Goal: Task Accomplishment & Management: Manage account settings

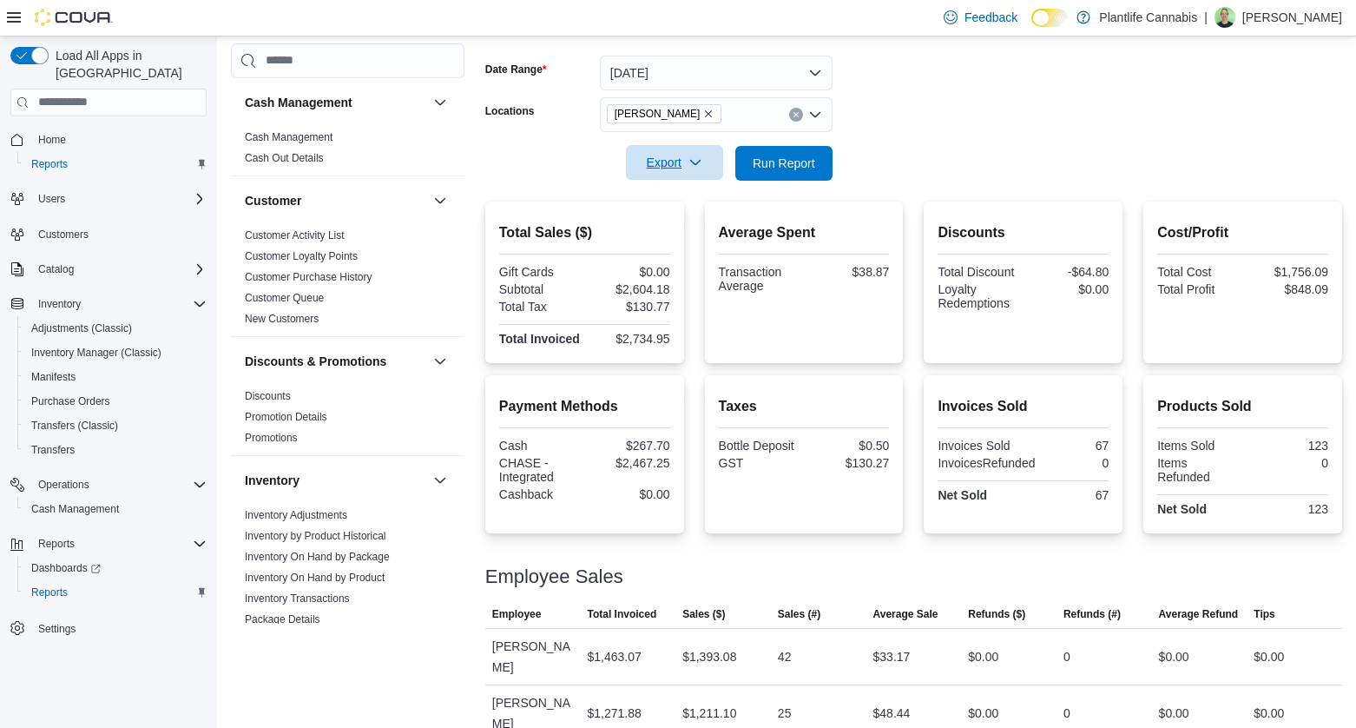
scroll to position [704, 0]
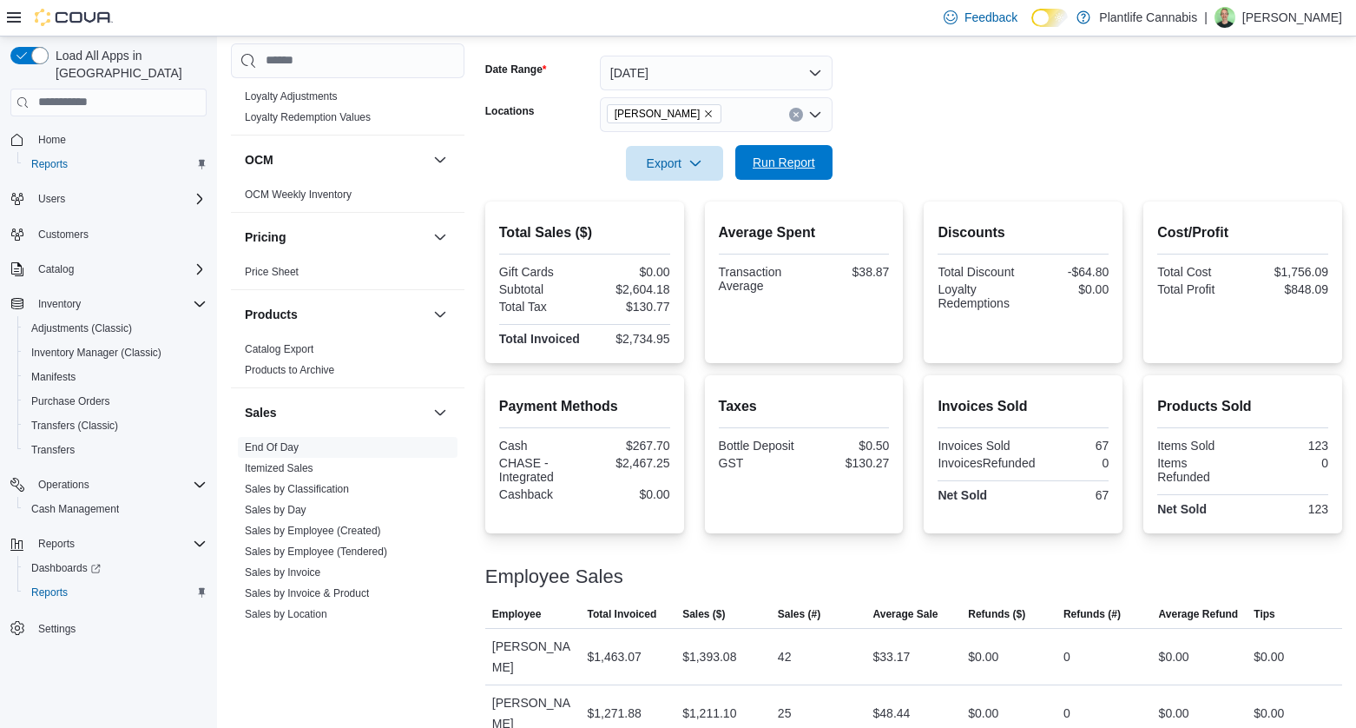
click at [781, 162] on span "Run Report" at bounding box center [784, 162] width 63 height 17
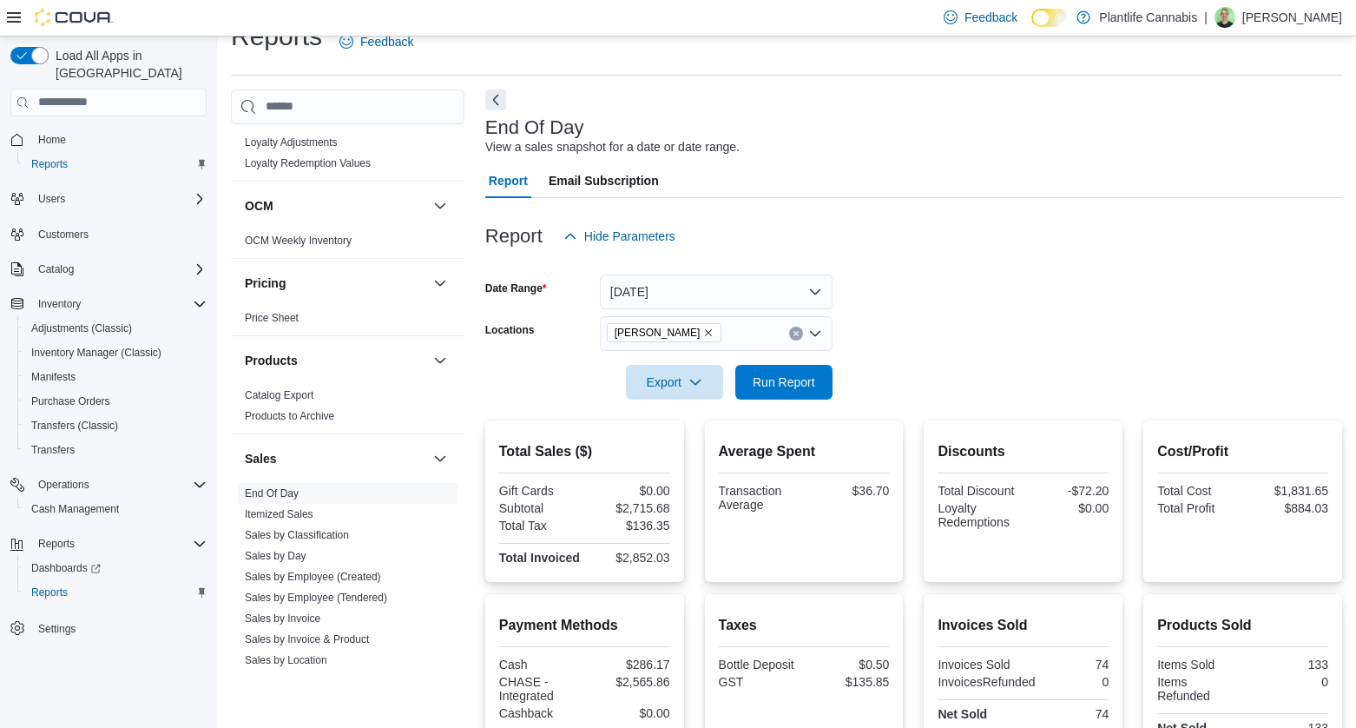
scroll to position [24, 0]
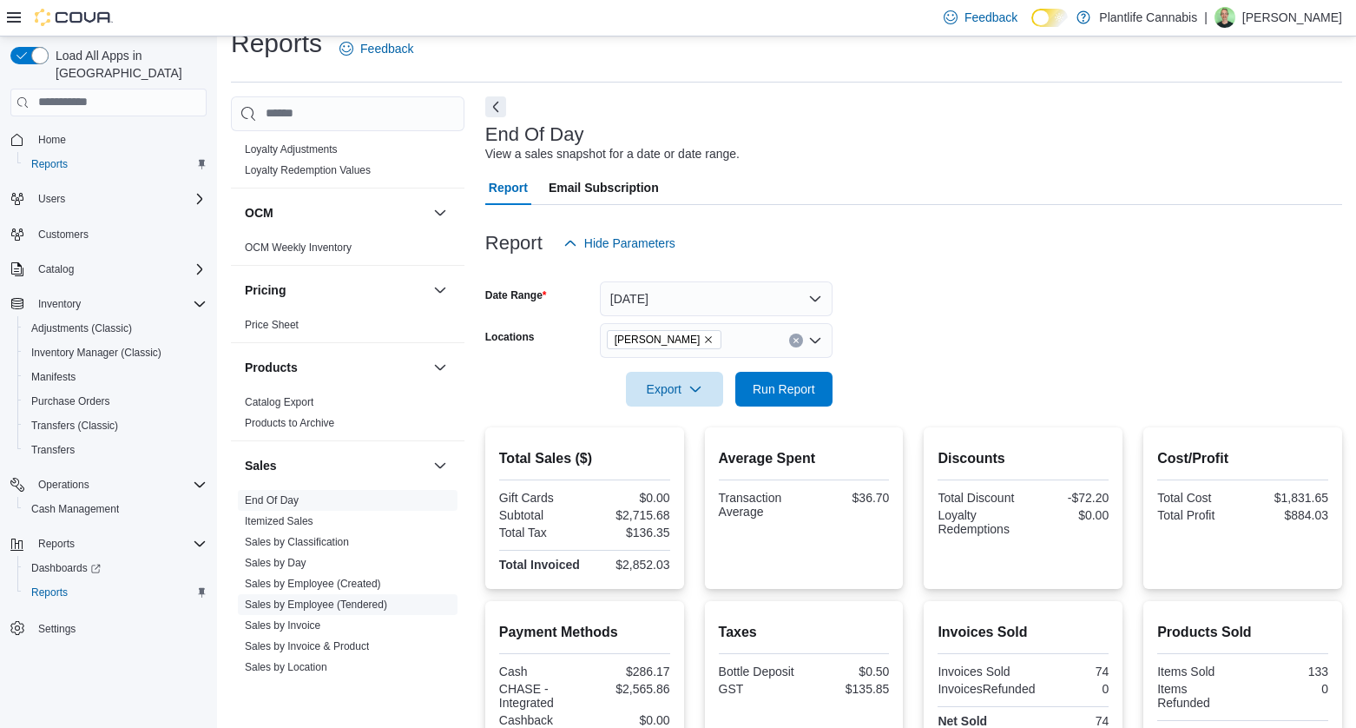
click at [341, 604] on link "Sales by Employee (Tendered)" at bounding box center [316, 604] width 142 height 12
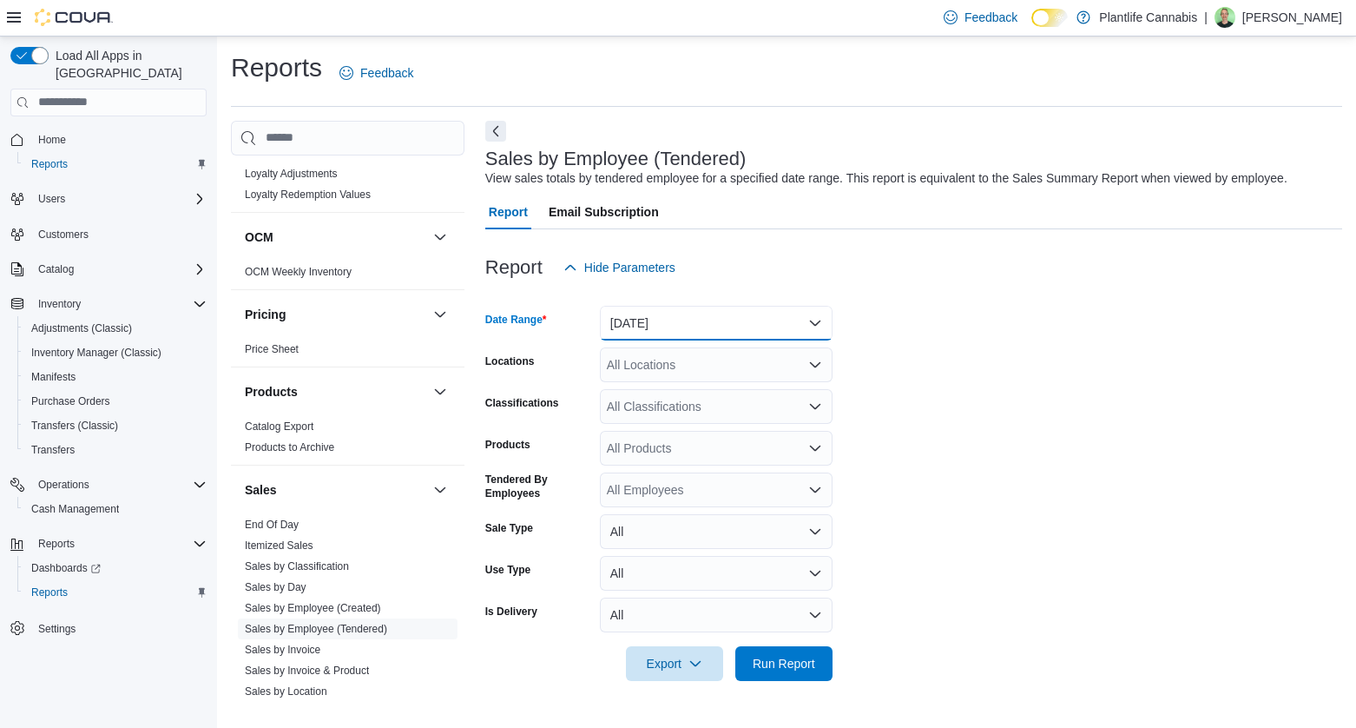
click at [680, 319] on button "[DATE]" at bounding box center [716, 323] width 233 height 35
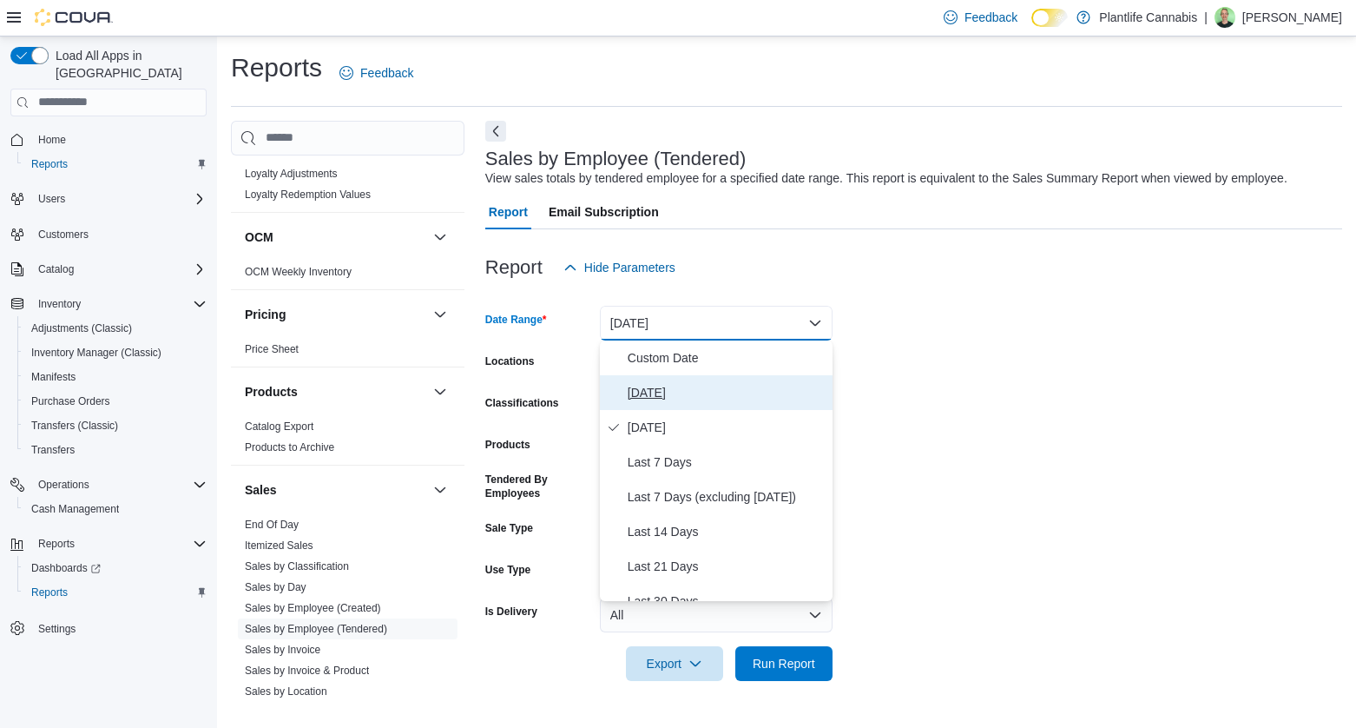
drag, startPoint x: 652, startPoint y: 393, endPoint x: 749, endPoint y: 366, distance: 100.3
click at [654, 393] on span "[DATE]" at bounding box center [727, 392] width 198 height 21
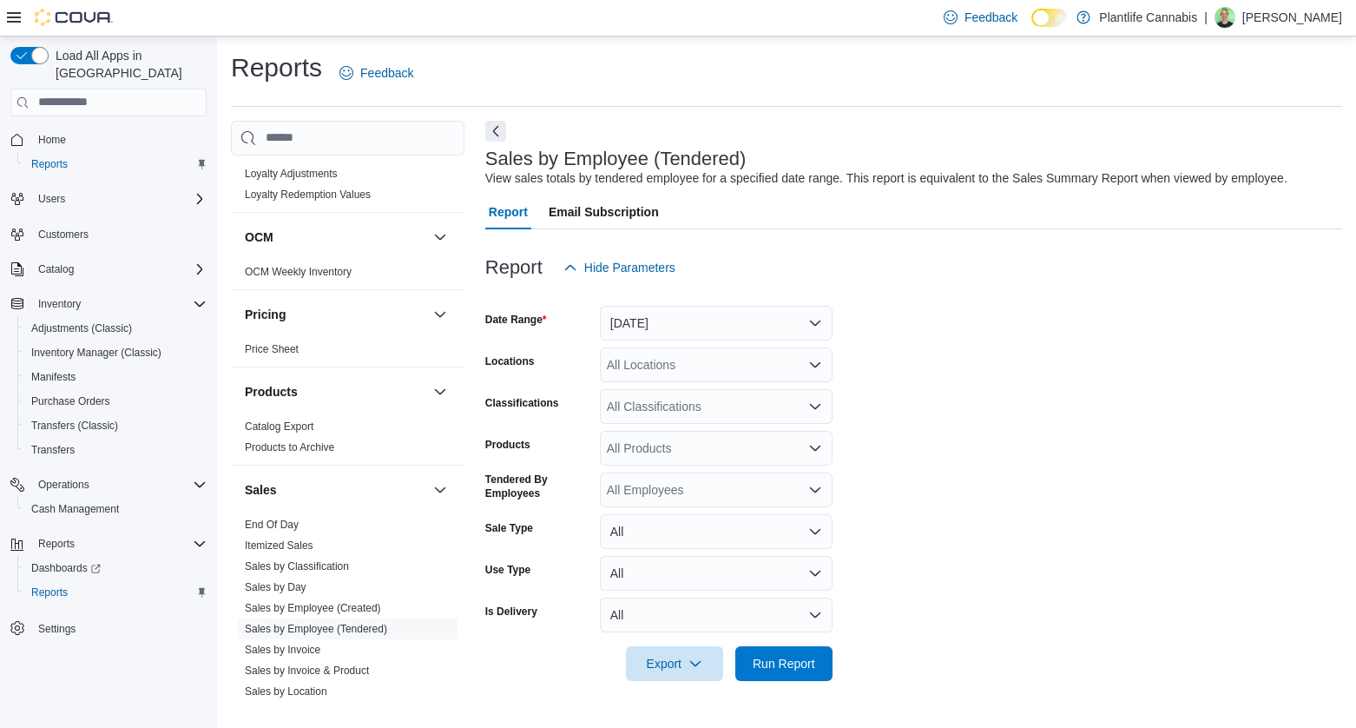
drag, startPoint x: 920, startPoint y: 353, endPoint x: 742, endPoint y: 346, distance: 178.1
click at [908, 352] on form "Date Range [DATE] Locations All Locations Classifications All Classifications P…" at bounding box center [913, 483] width 857 height 396
drag, startPoint x: 739, startPoint y: 347, endPoint x: 737, endPoint y: 364, distance: 16.6
click at [739, 353] on div "All Locations" at bounding box center [716, 364] width 233 height 35
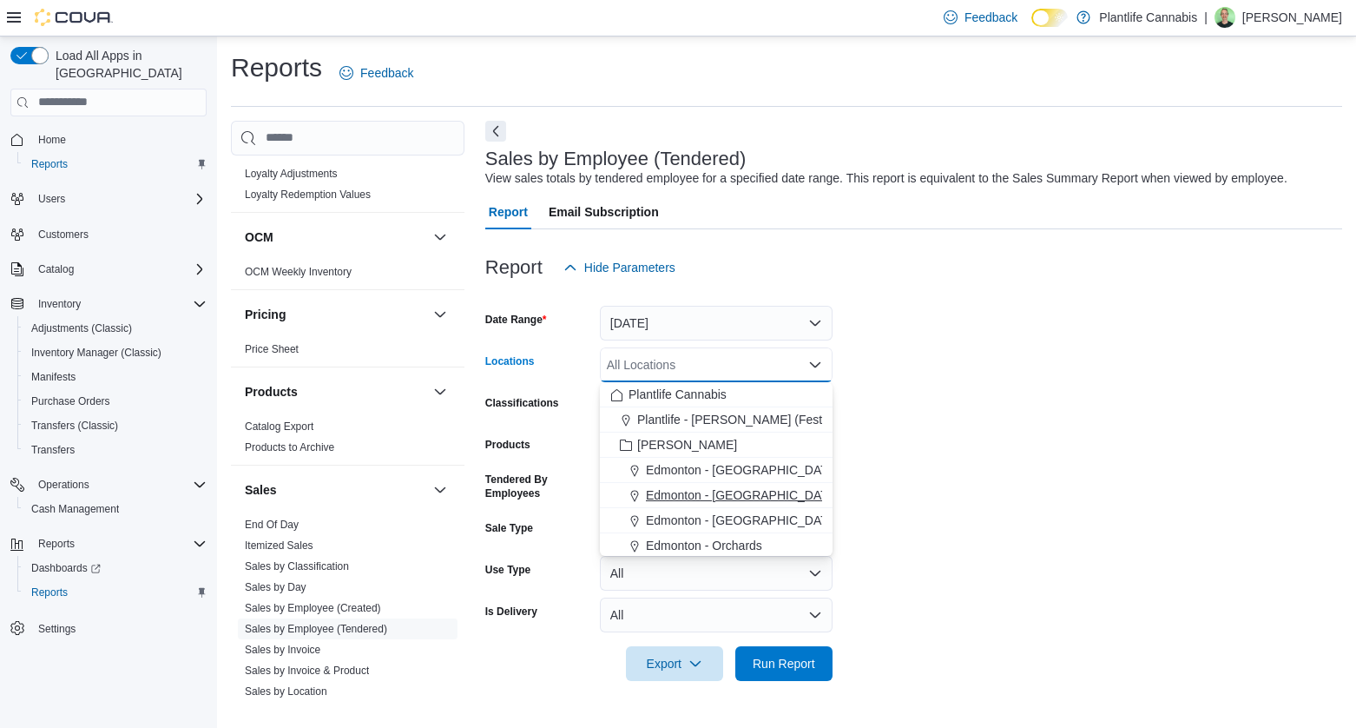
scroll to position [49, 0]
drag, startPoint x: 676, startPoint y: 517, endPoint x: 864, endPoint y: 490, distance: 190.4
click at [683, 515] on div "[PERSON_NAME]" at bounding box center [716, 521] width 212 height 17
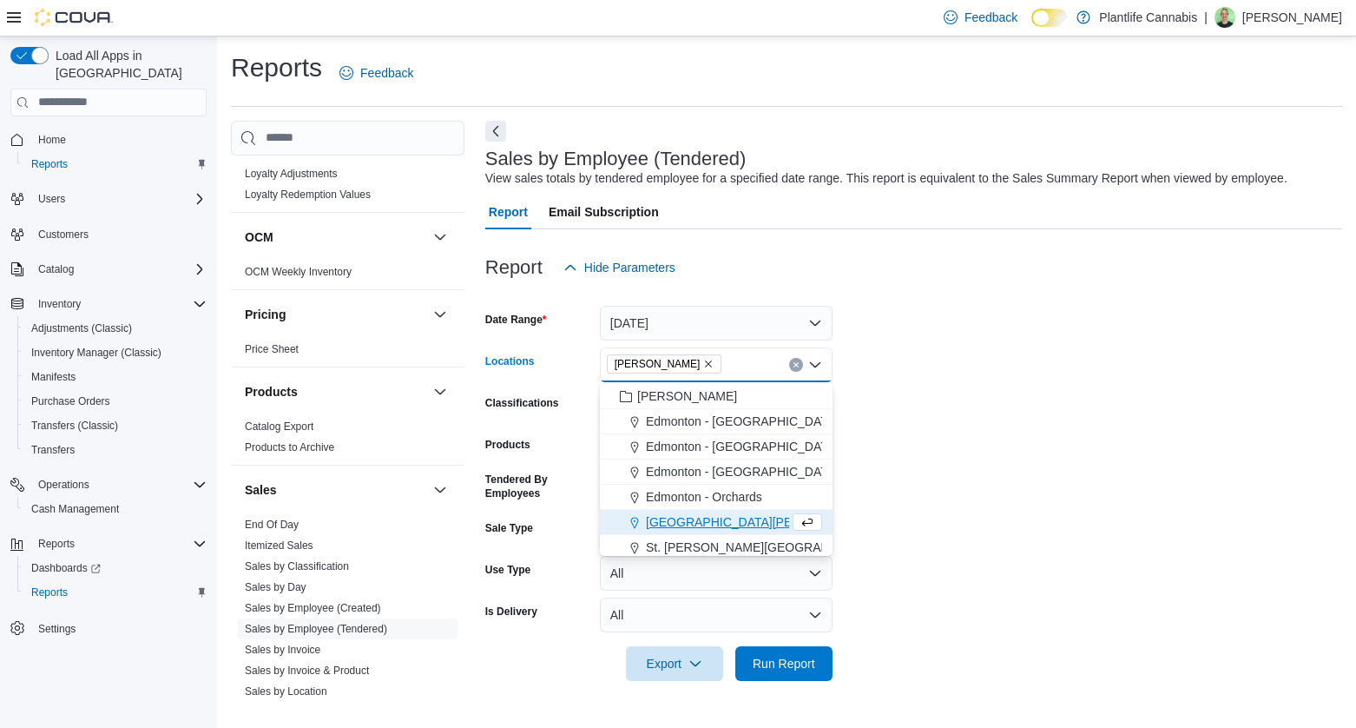
drag, startPoint x: 901, startPoint y: 485, endPoint x: 765, endPoint y: 446, distance: 140.8
click at [900, 485] on form "Date Range [DATE] Locations [GEOGRAPHIC_DATA] Combo box. Selected. [GEOGRAPHIC_…" at bounding box center [913, 483] width 857 height 396
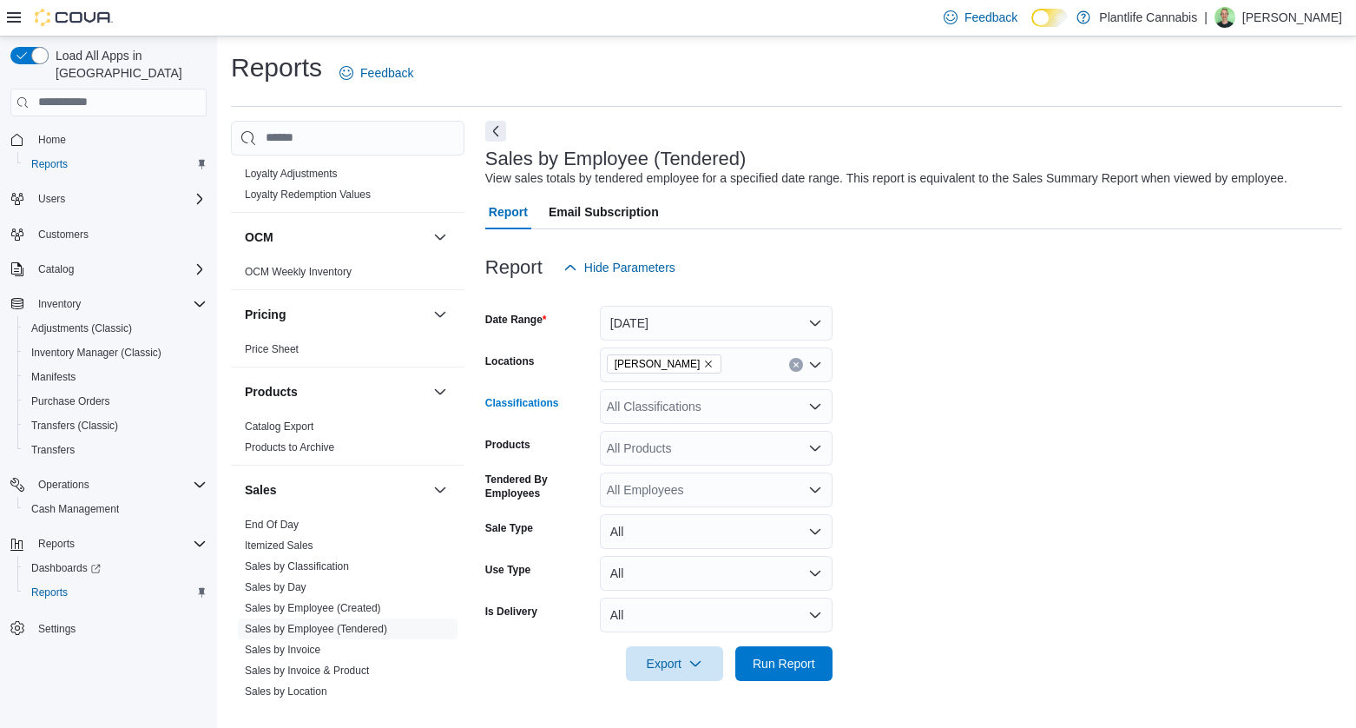
click at [716, 410] on div "All Classifications" at bounding box center [716, 406] width 233 height 35
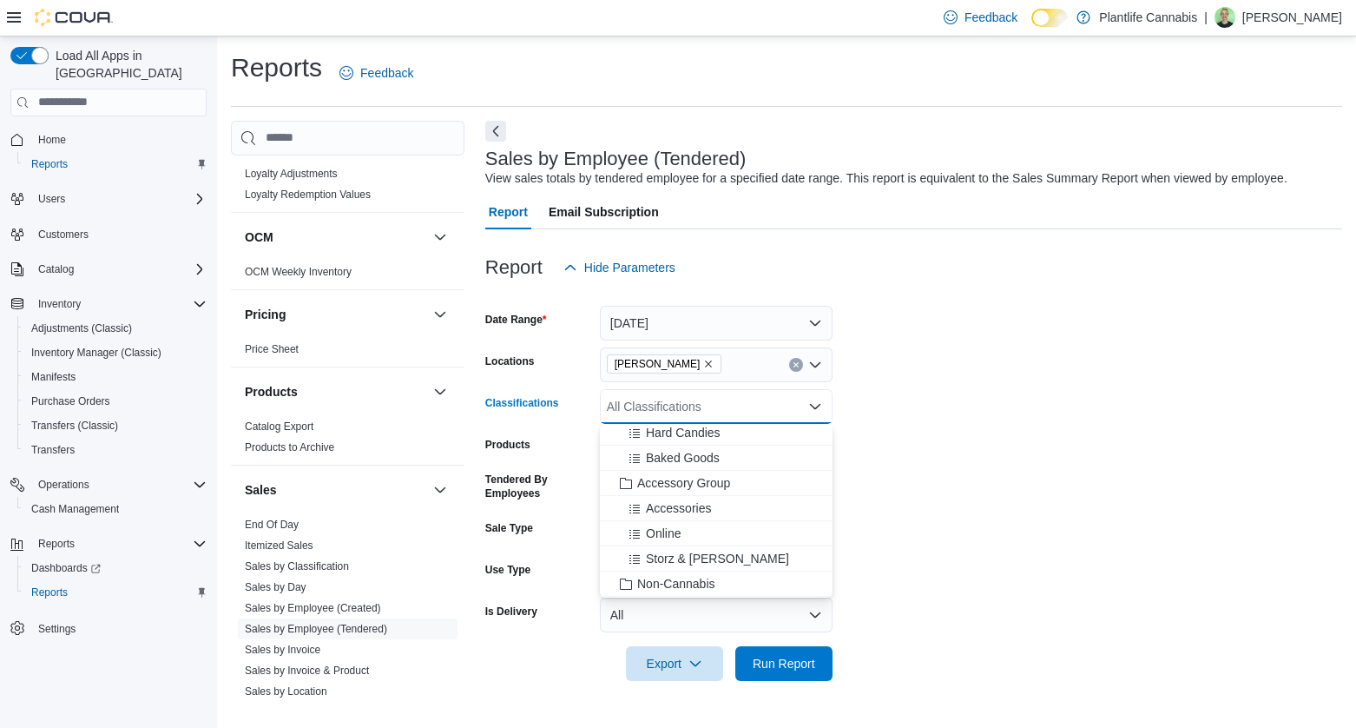
scroll to position [209, 0]
drag, startPoint x: 684, startPoint y: 479, endPoint x: 1026, endPoint y: 471, distance: 341.4
click at [690, 479] on span "Accessory Group" at bounding box center [683, 478] width 93 height 17
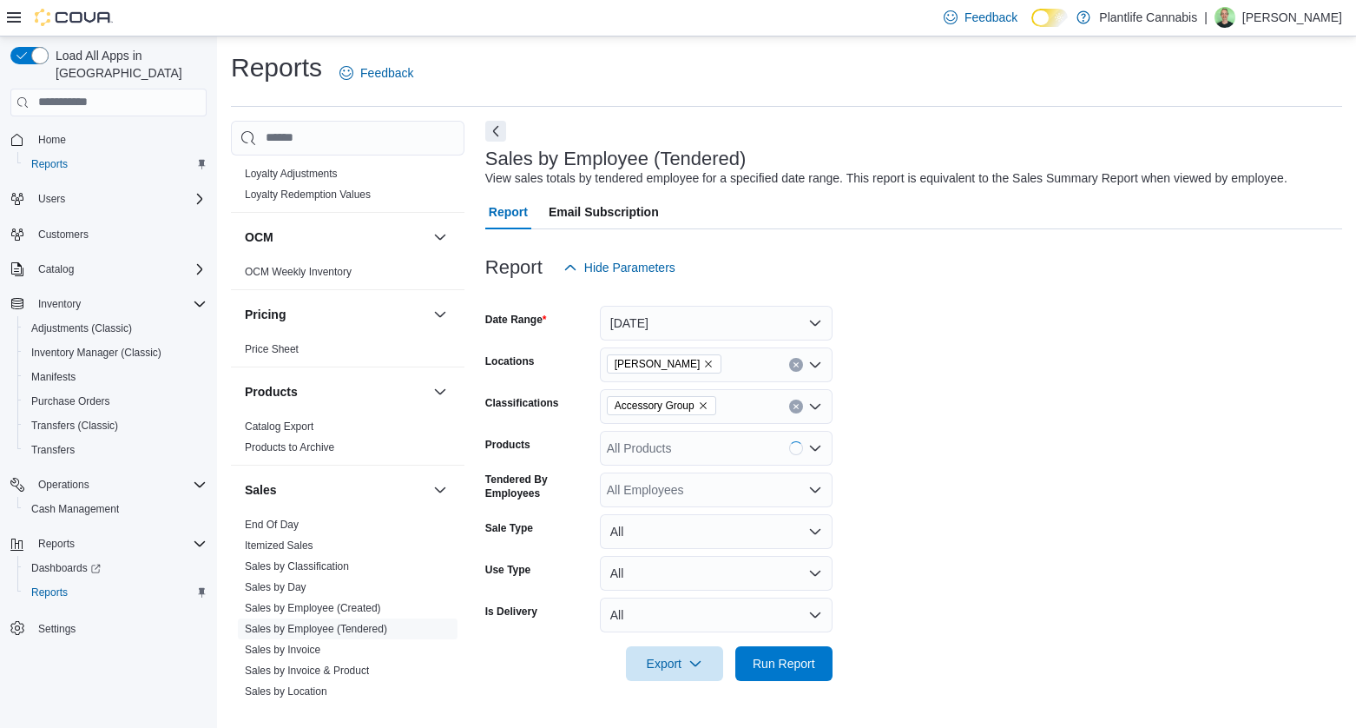
drag, startPoint x: 1052, startPoint y: 471, endPoint x: 824, endPoint y: 525, distance: 234.6
click at [1050, 472] on form "Date Range [DATE] Locations [PERSON_NAME] Classifications Accessory Group Produ…" at bounding box center [913, 483] width 857 height 396
click at [795, 658] on span "Run Report" at bounding box center [784, 662] width 63 height 17
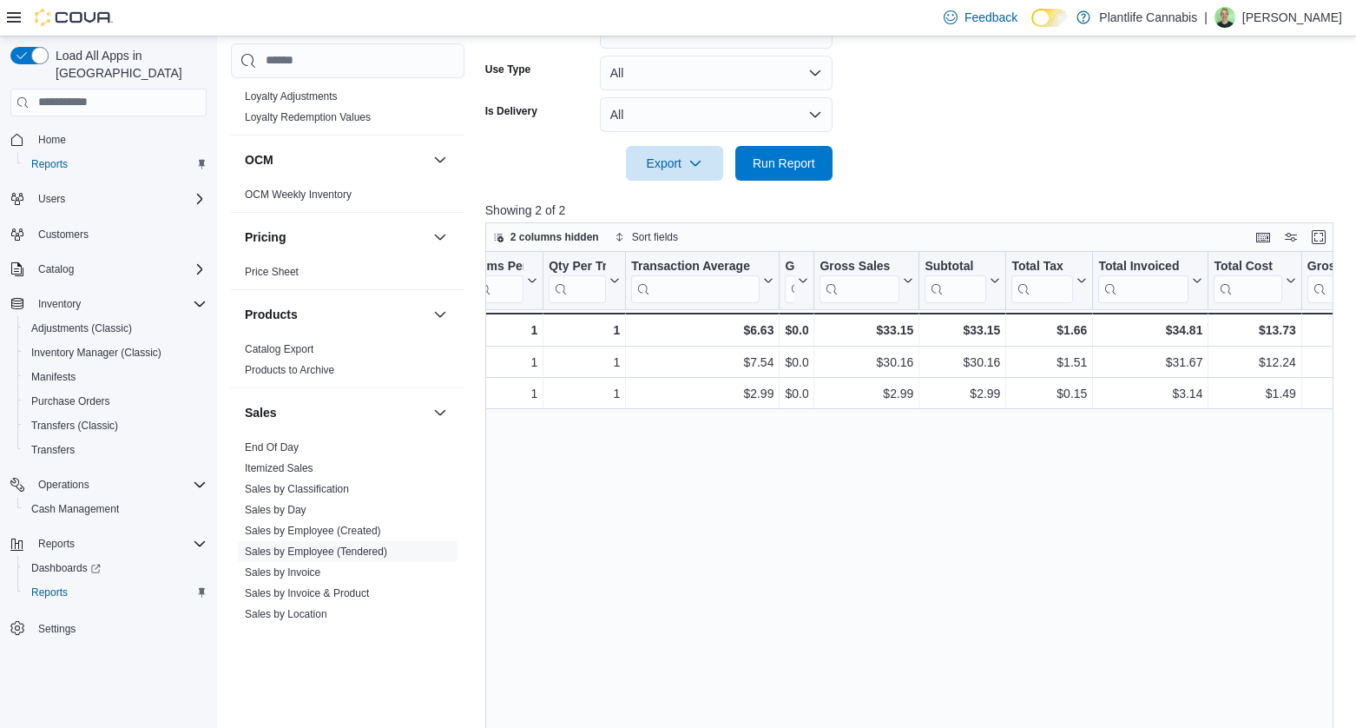
scroll to position [478, 0]
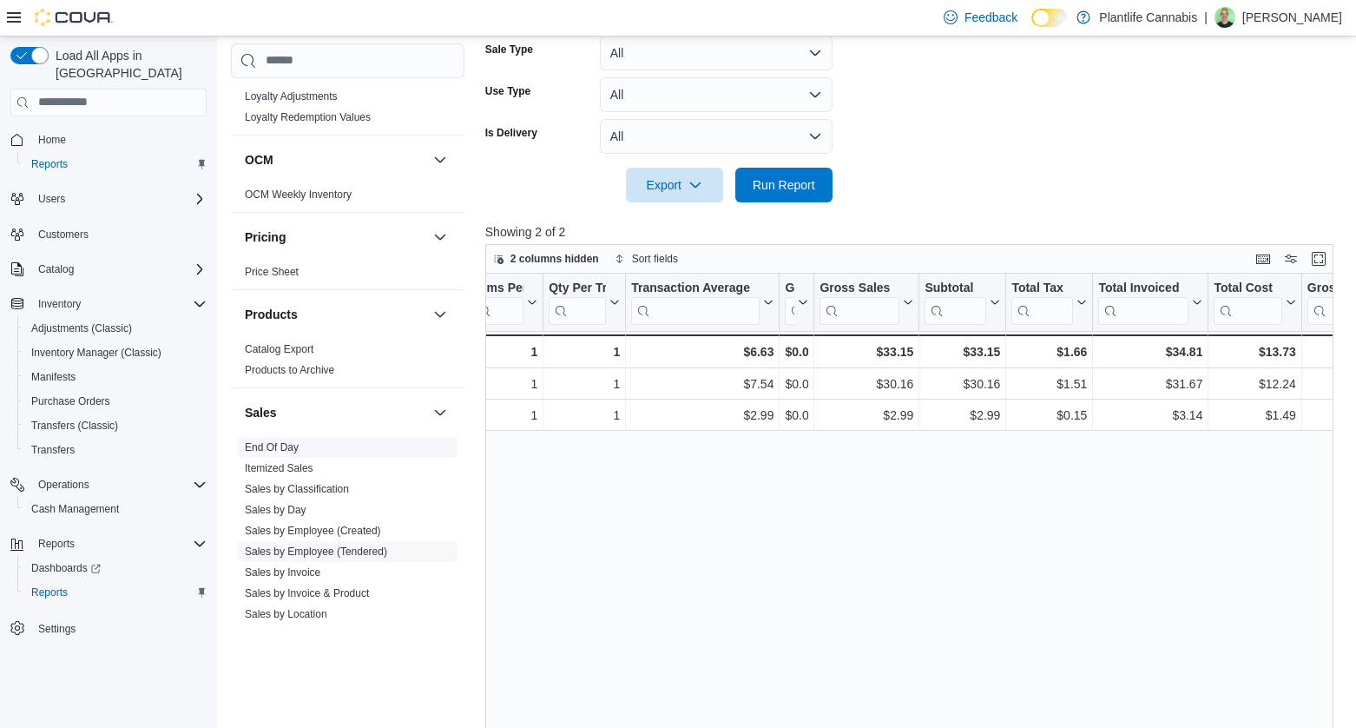
click at [307, 447] on span "End Of Day" at bounding box center [348, 447] width 220 height 21
click at [272, 446] on link "End Of Day" at bounding box center [272, 447] width 54 height 12
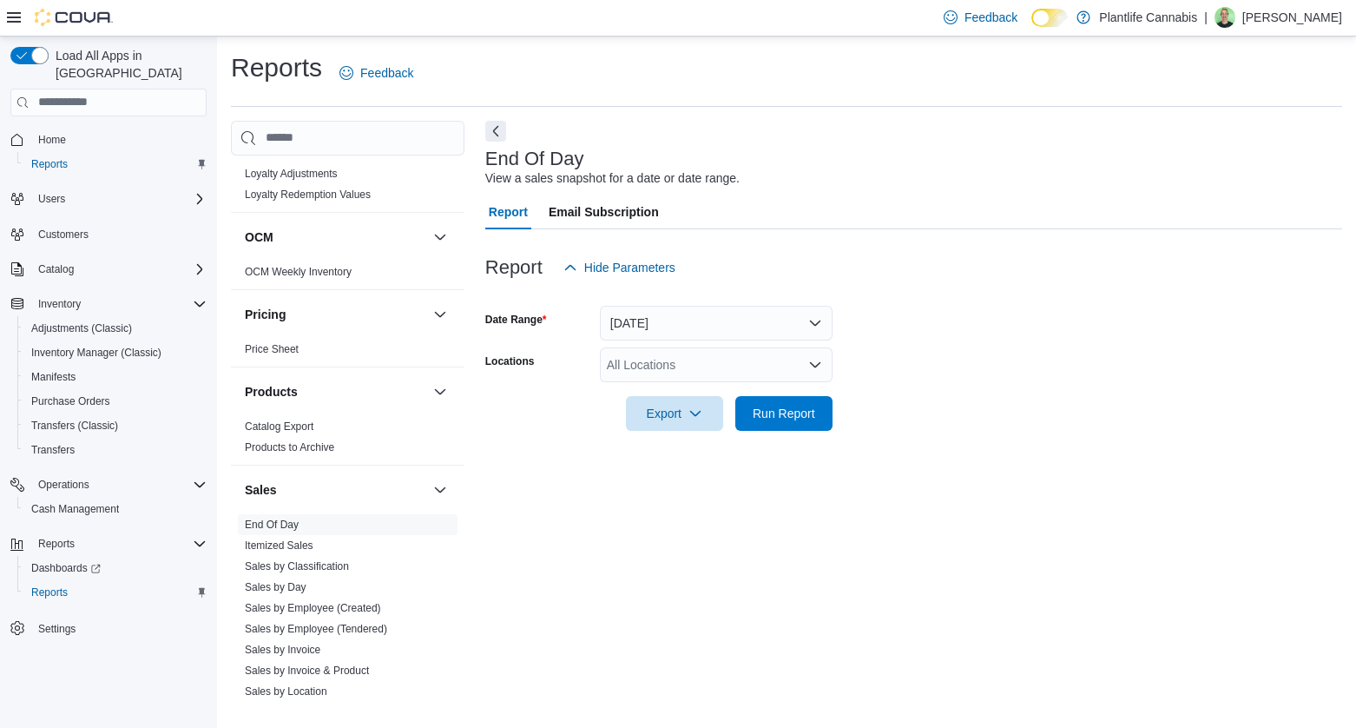
click at [658, 349] on div "All Locations" at bounding box center [716, 364] width 233 height 35
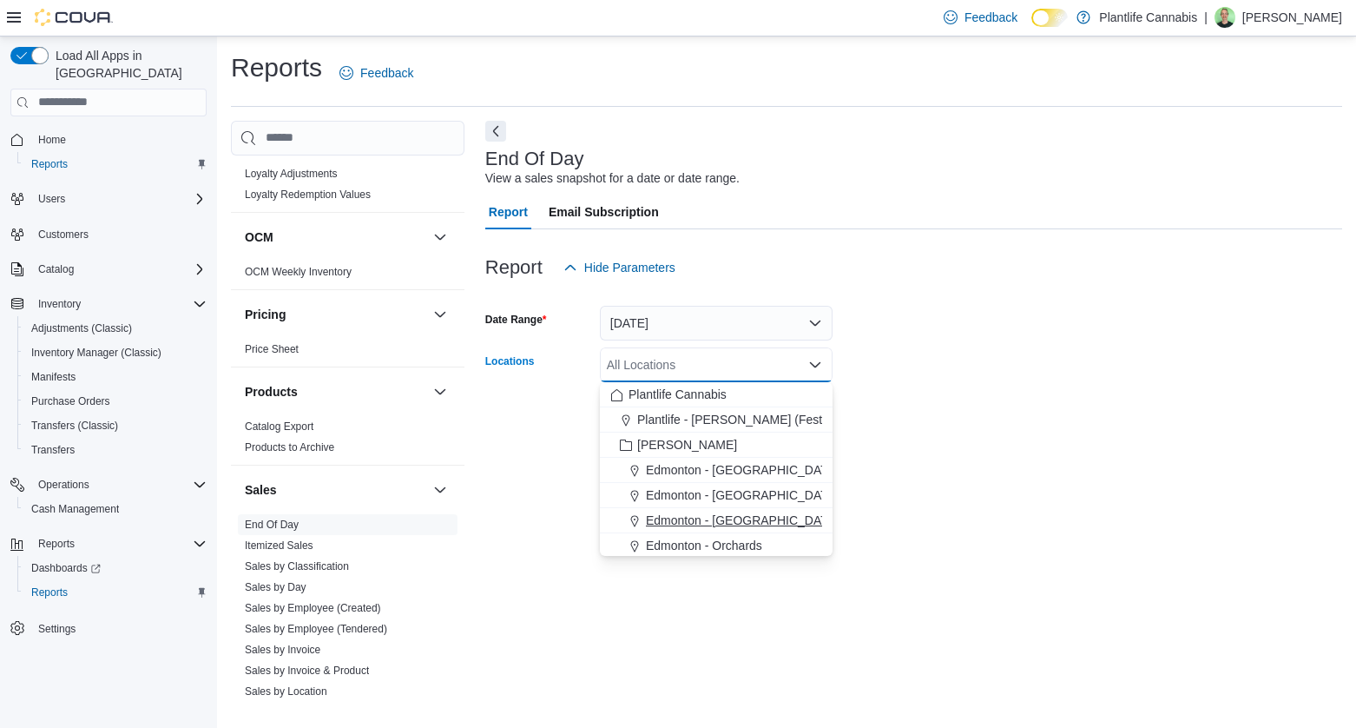
scroll to position [31, 0]
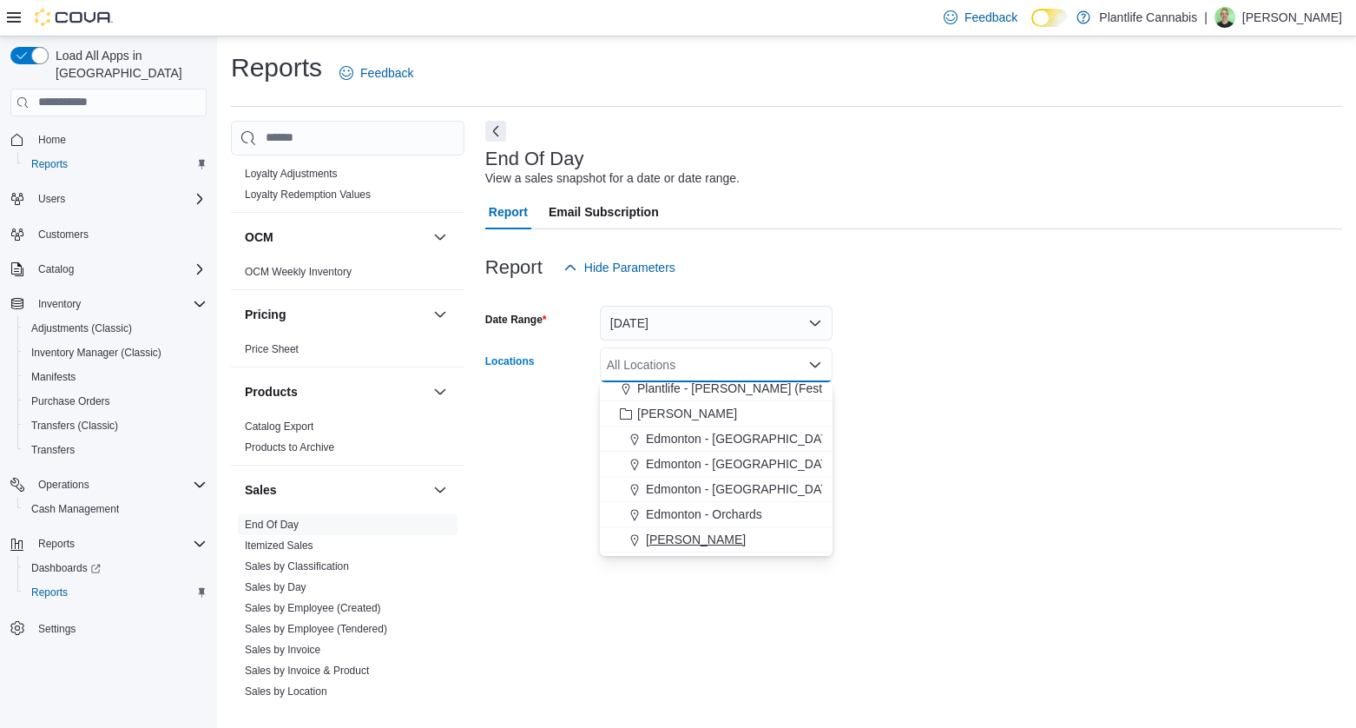
drag, startPoint x: 670, startPoint y: 538, endPoint x: 1011, endPoint y: 459, distance: 350.3
click at [671, 538] on span "[PERSON_NAME]" at bounding box center [696, 539] width 100 height 17
drag, startPoint x: 1044, startPoint y: 451, endPoint x: 765, endPoint y: 418, distance: 280.7
click at [1009, 449] on div at bounding box center [913, 441] width 857 height 21
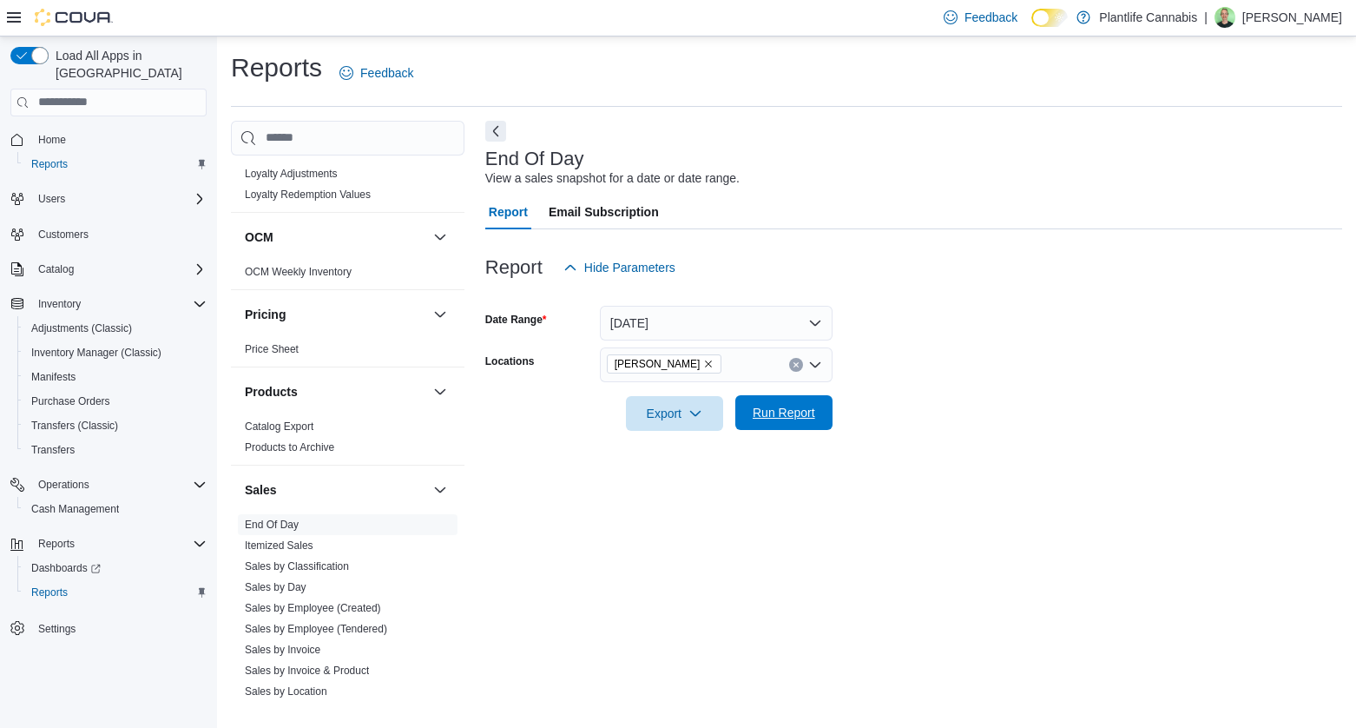
click at [753, 414] on span "Run Report" at bounding box center [784, 412] width 63 height 17
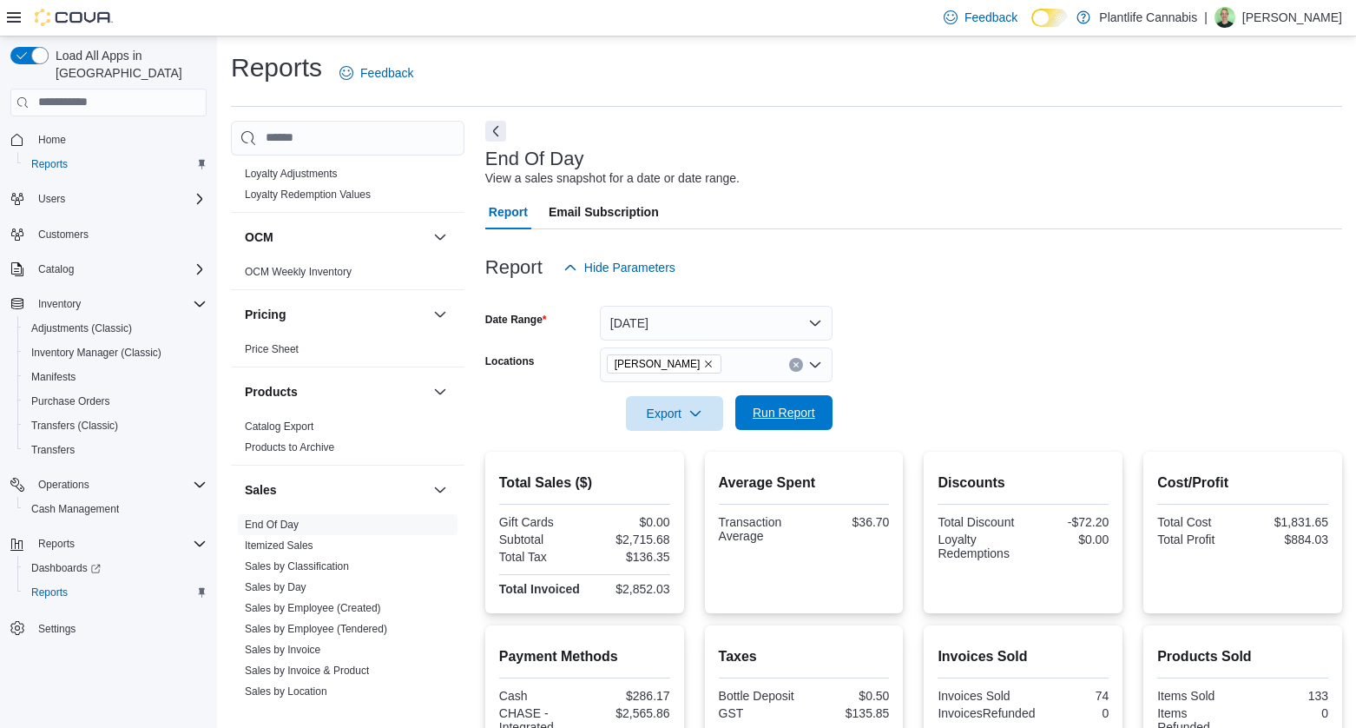
click at [793, 416] on span "Run Report" at bounding box center [784, 412] width 63 height 17
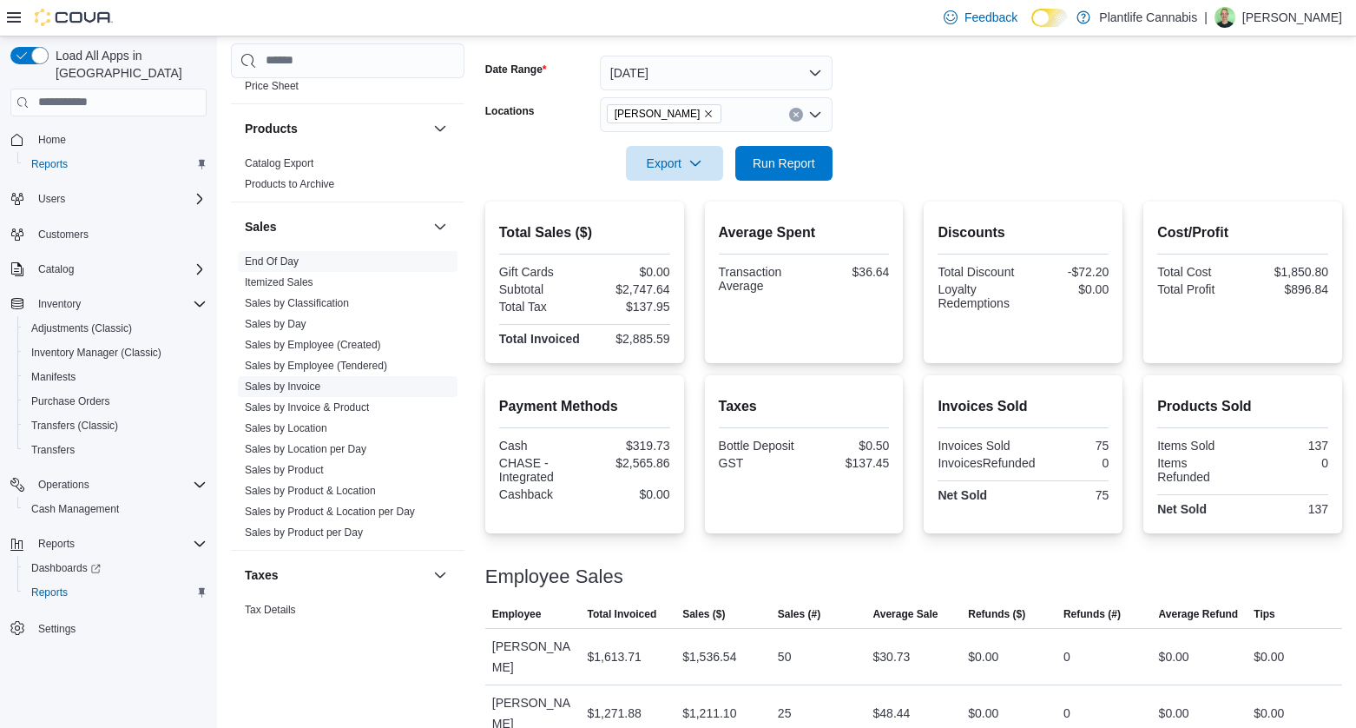
scroll to position [932, 0]
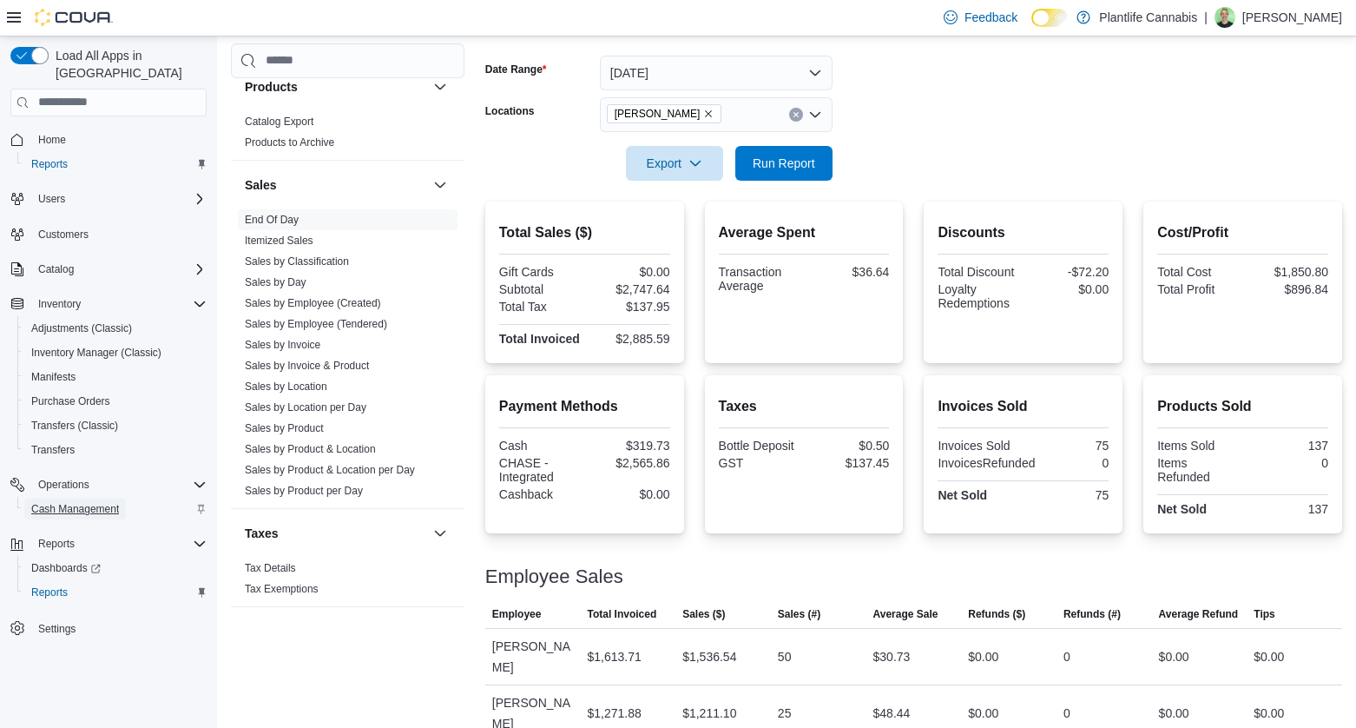
click at [107, 502] on span "Cash Management" at bounding box center [75, 509] width 88 height 14
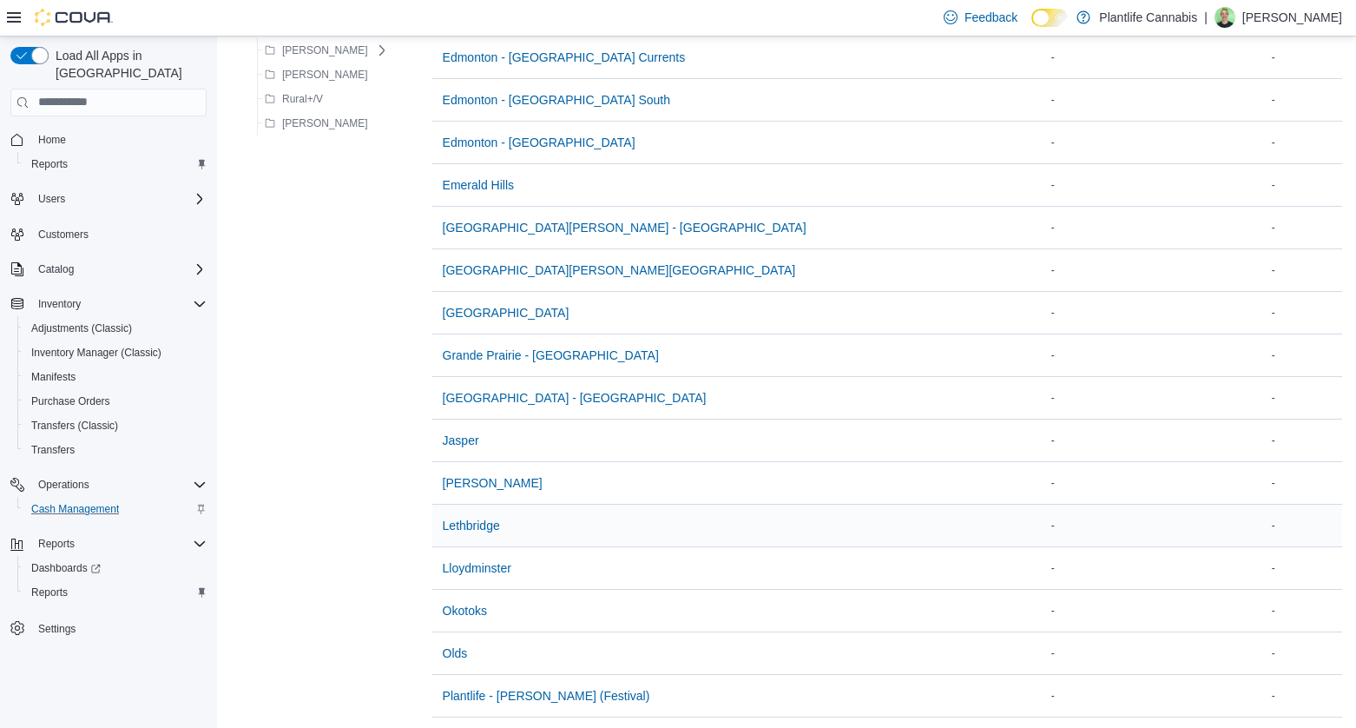
scroll to position [1134, 0]
click at [450, 486] on span "[PERSON_NAME]" at bounding box center [493, 480] width 100 height 17
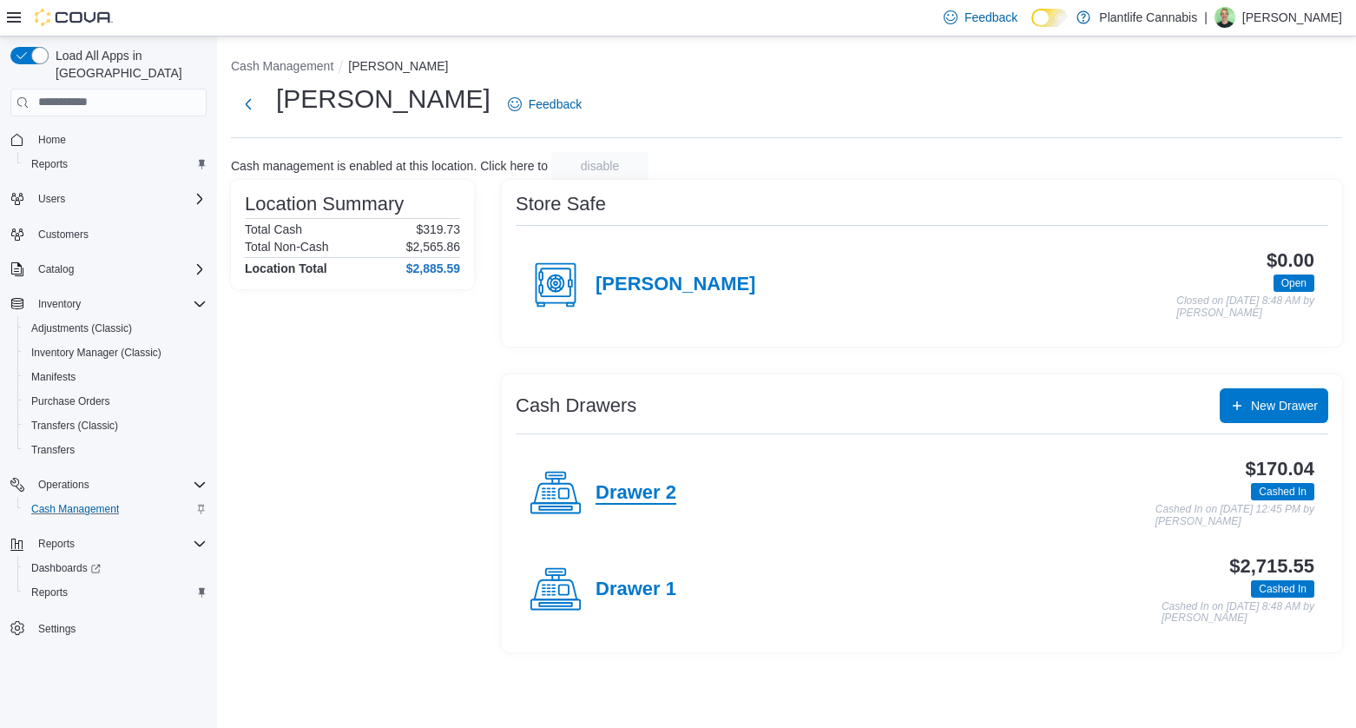
click at [612, 503] on h4 "Drawer 2" at bounding box center [636, 493] width 81 height 23
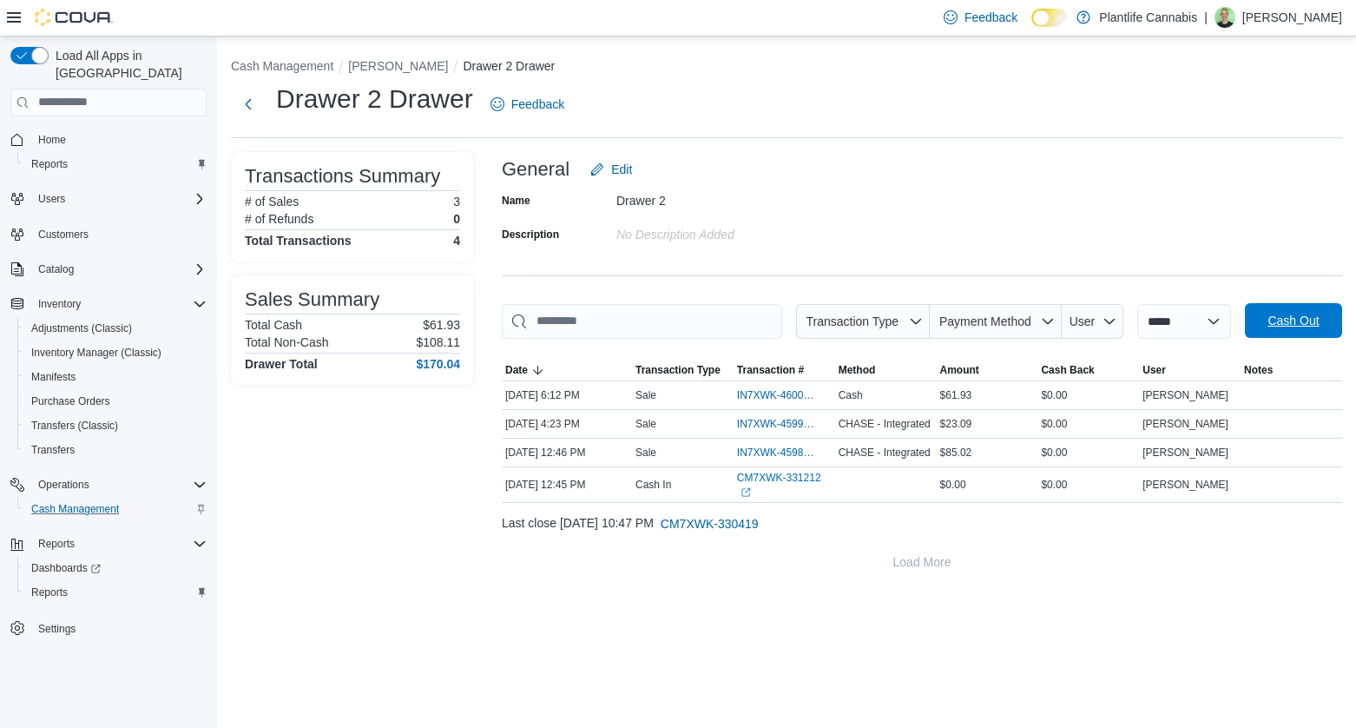
drag, startPoint x: 1281, startPoint y: 340, endPoint x: 1283, endPoint y: 318, distance: 22.7
click at [1282, 339] on div at bounding box center [922, 349] width 841 height 21
click at [1283, 318] on span "Cash Out" at bounding box center [1293, 320] width 51 height 17
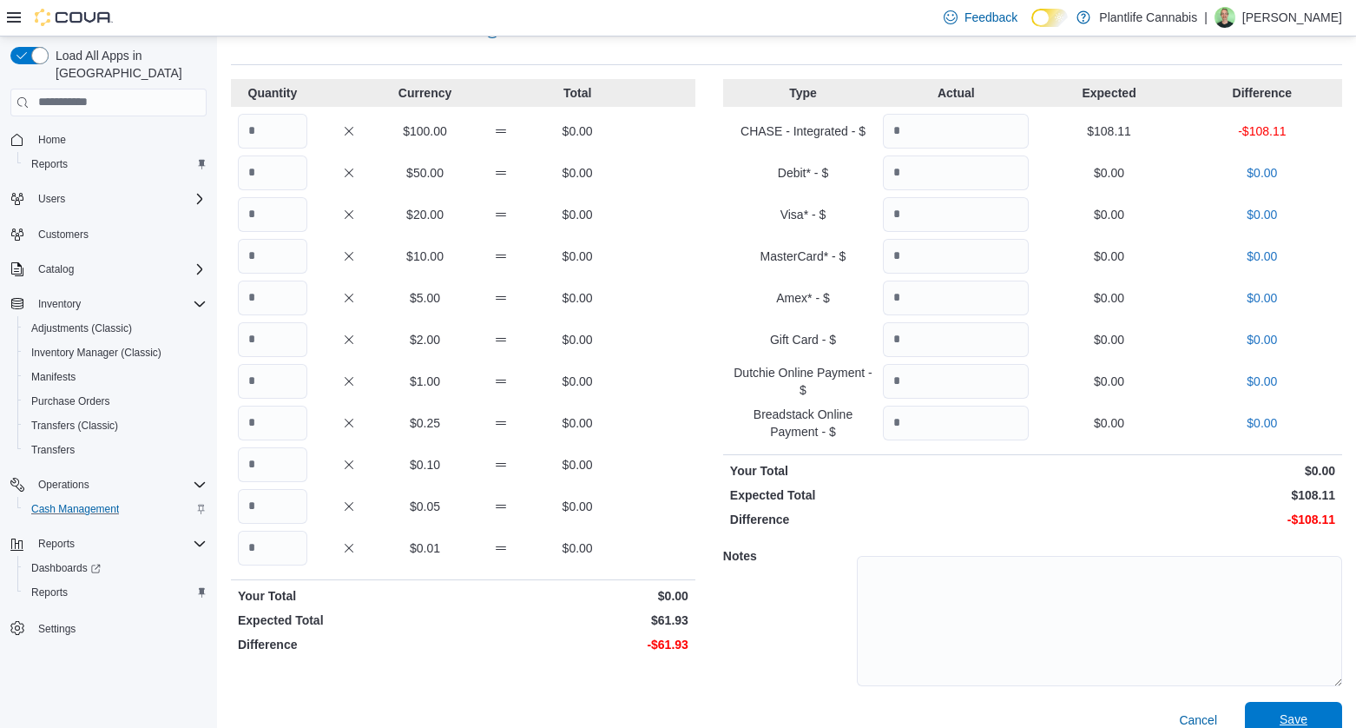
scroll to position [81, 0]
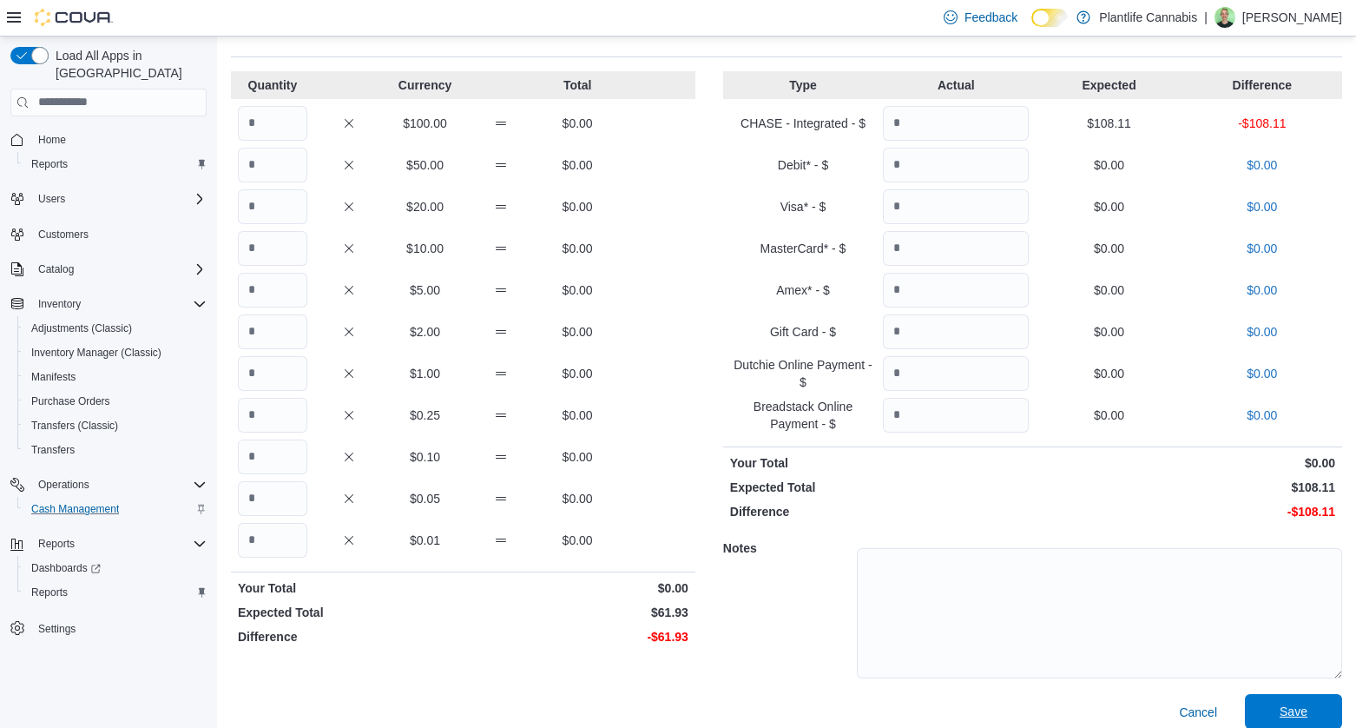
click at [1297, 706] on span "Save" at bounding box center [1294, 711] width 76 height 35
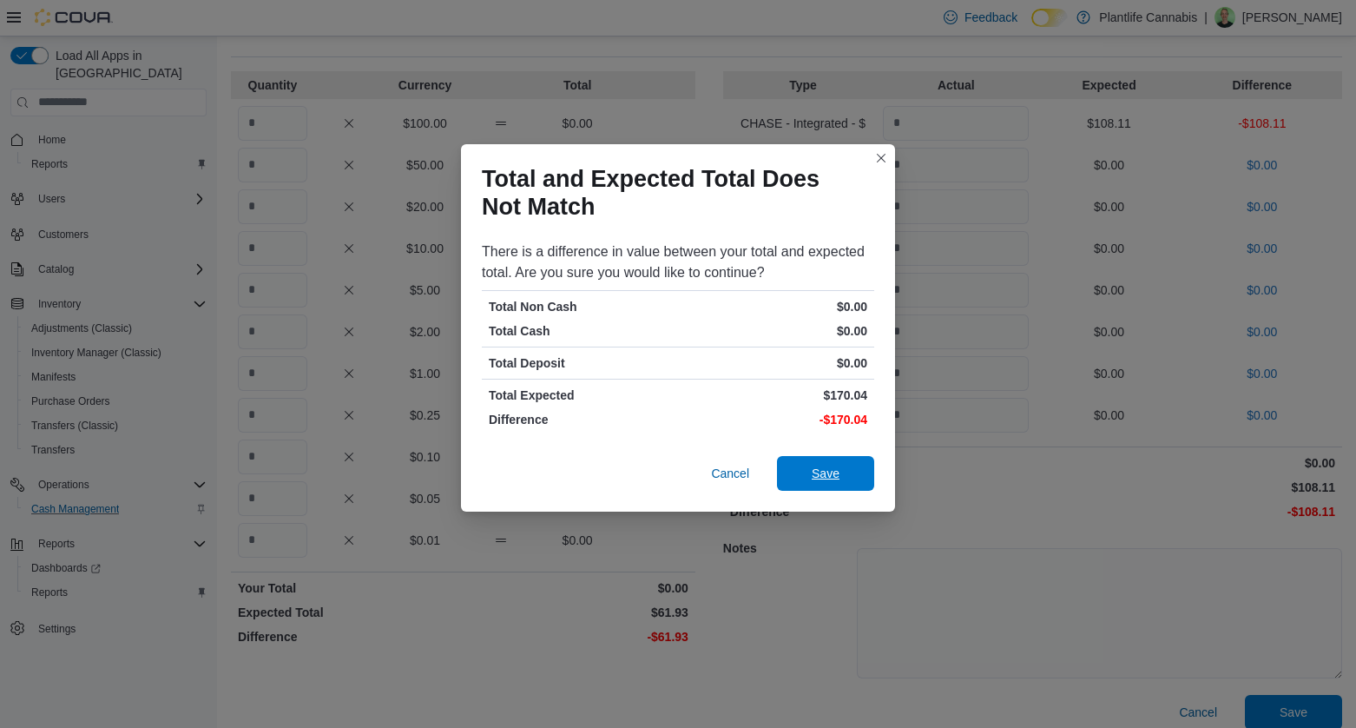
drag, startPoint x: 840, startPoint y: 462, endPoint x: 828, endPoint y: 459, distance: 12.4
click at [840, 462] on span "Save" at bounding box center [826, 473] width 76 height 35
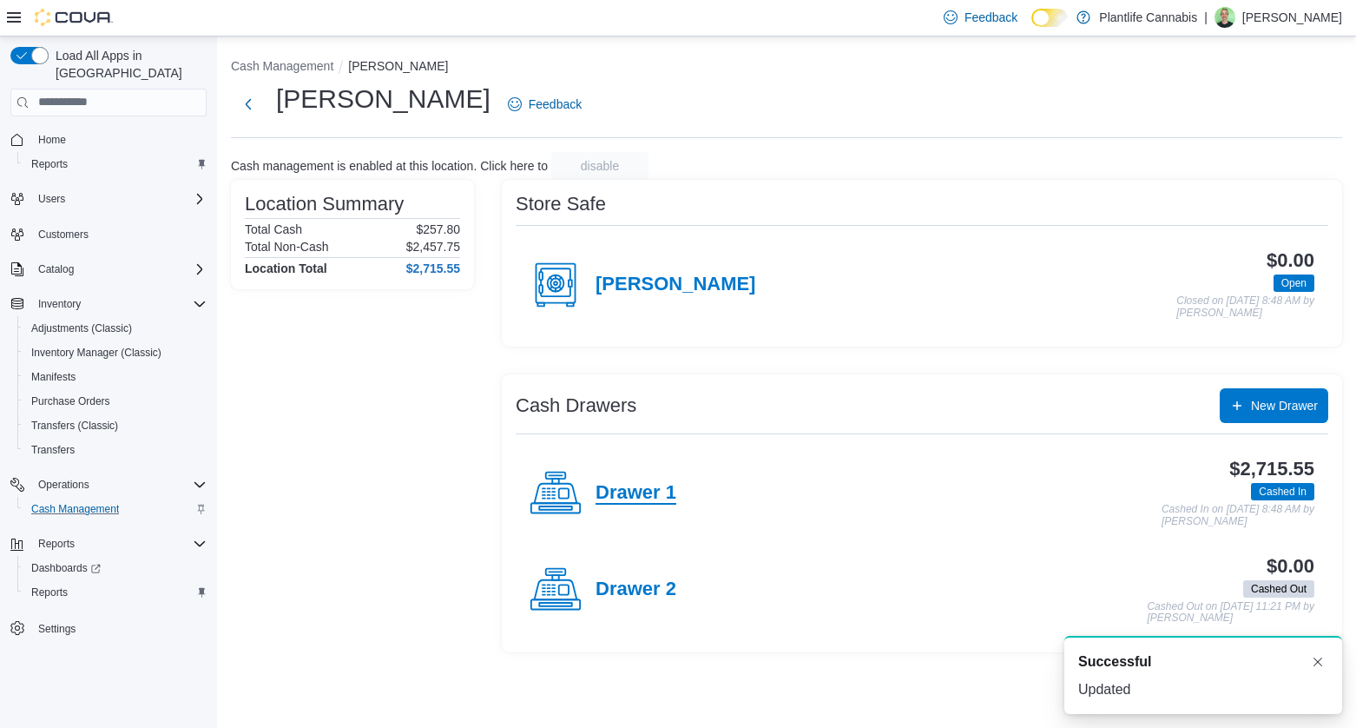
click at [659, 491] on h4 "Drawer 1" at bounding box center [636, 493] width 81 height 23
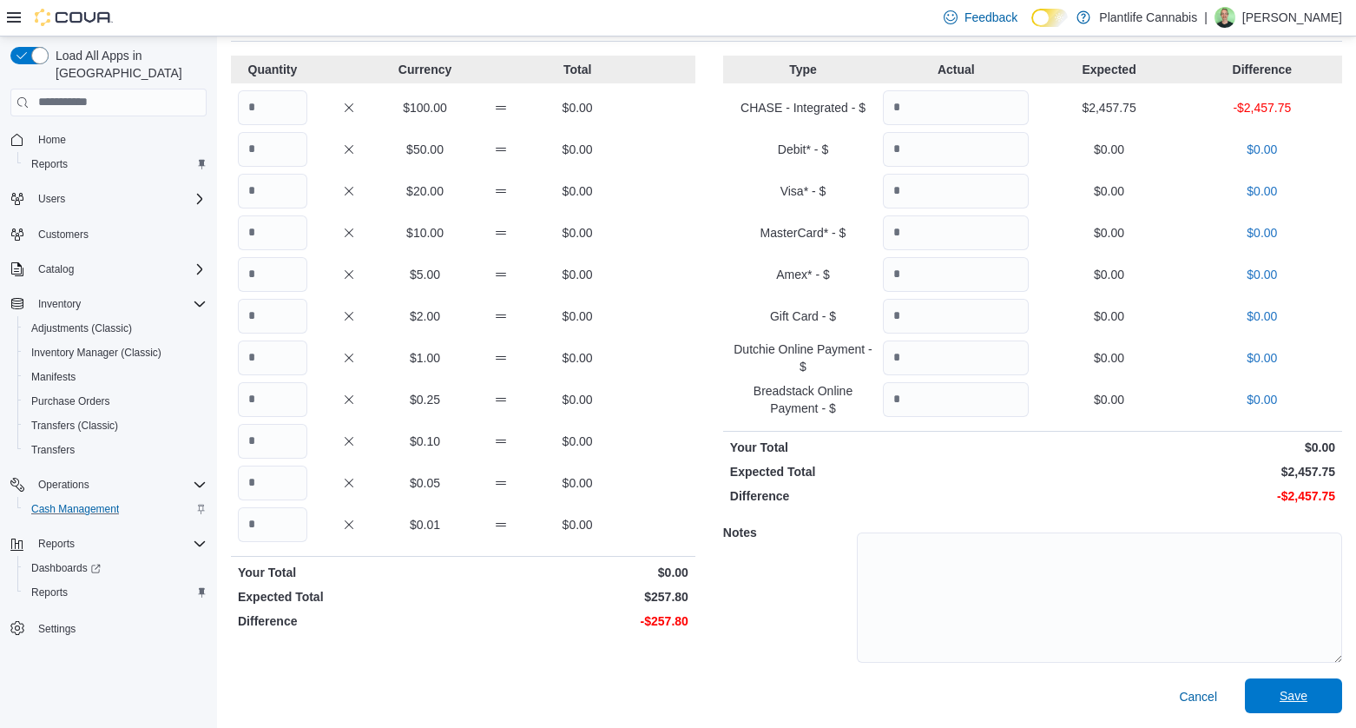
click at [1291, 692] on span "Save" at bounding box center [1294, 695] width 76 height 35
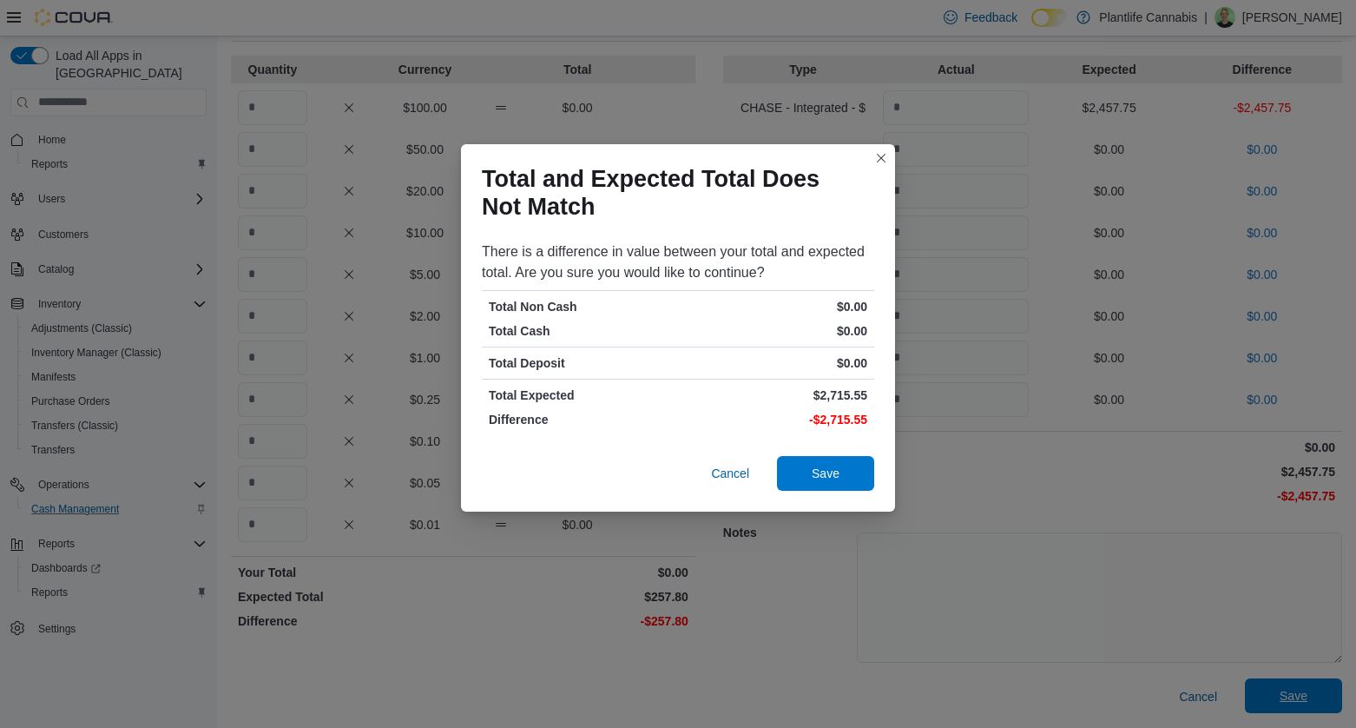
scroll to position [86, 0]
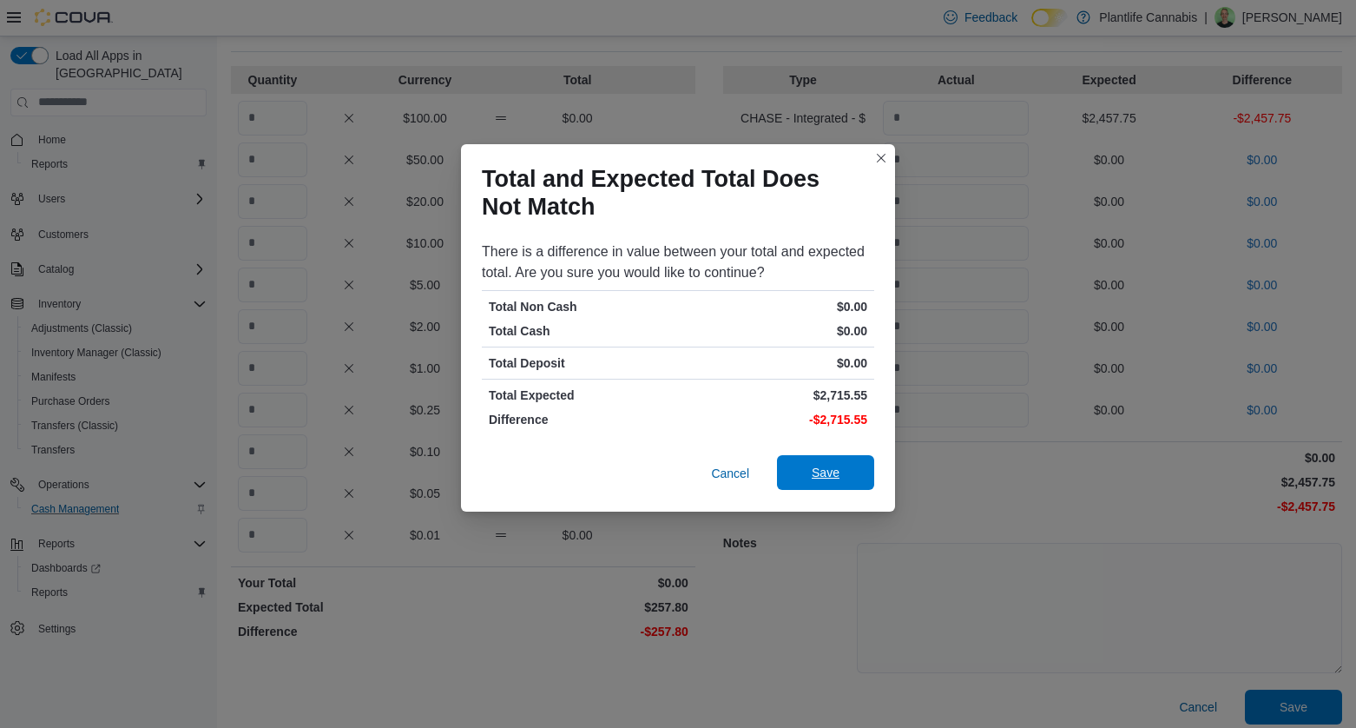
click at [819, 475] on span "Save" at bounding box center [826, 472] width 28 height 17
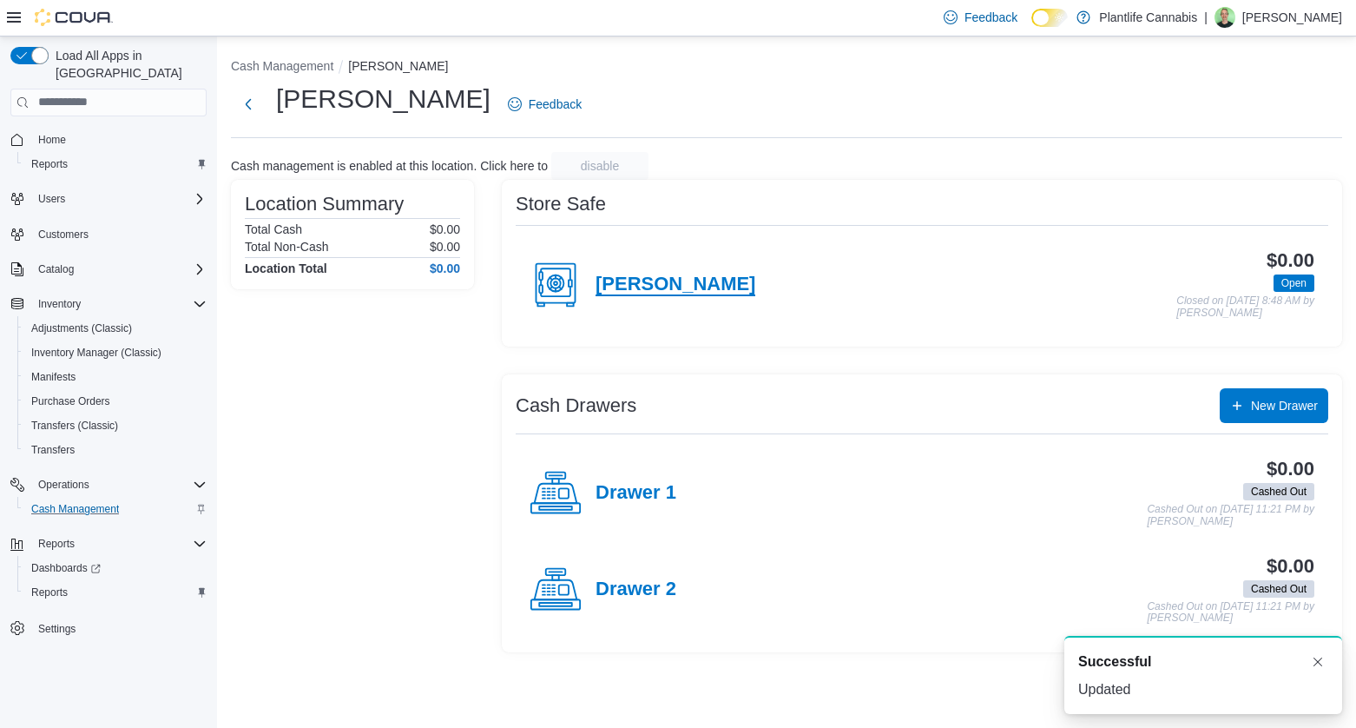
click at [626, 283] on h4 "[PERSON_NAME]" at bounding box center [676, 285] width 160 height 23
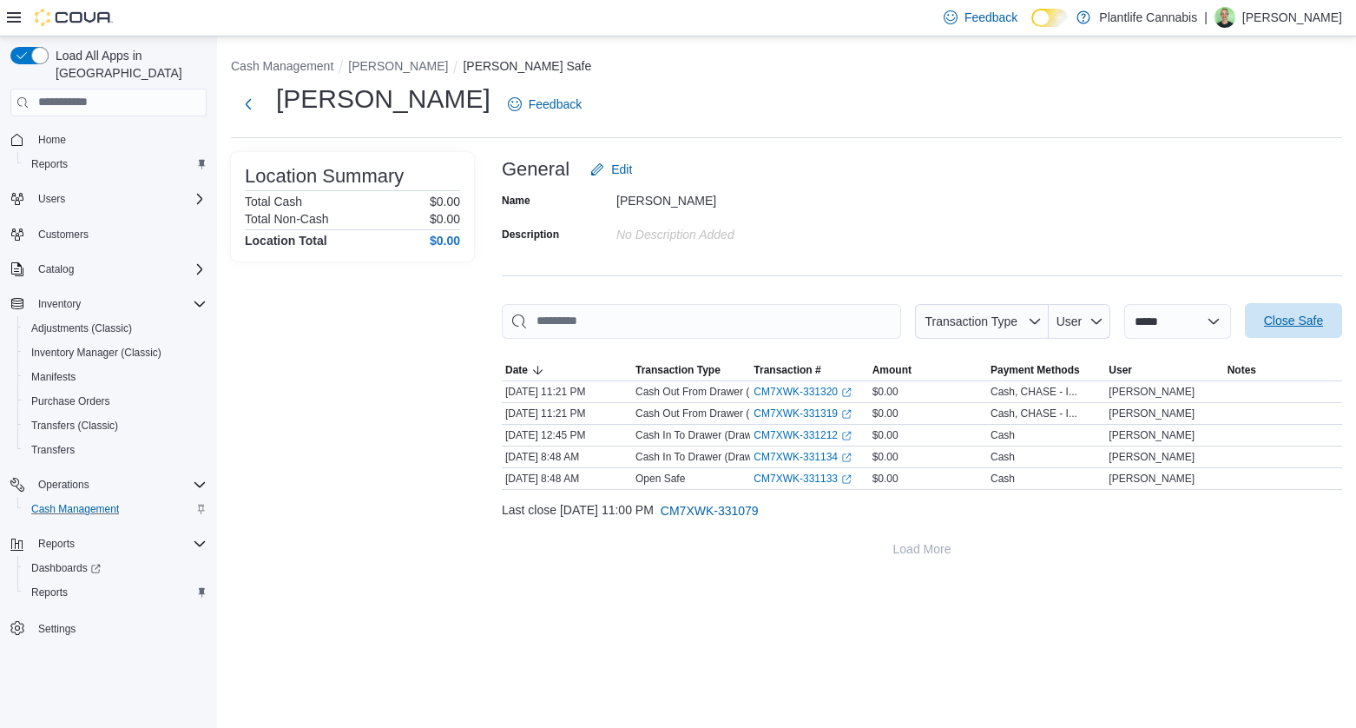
click at [1297, 320] on span "Close Safe" at bounding box center [1293, 320] width 59 height 17
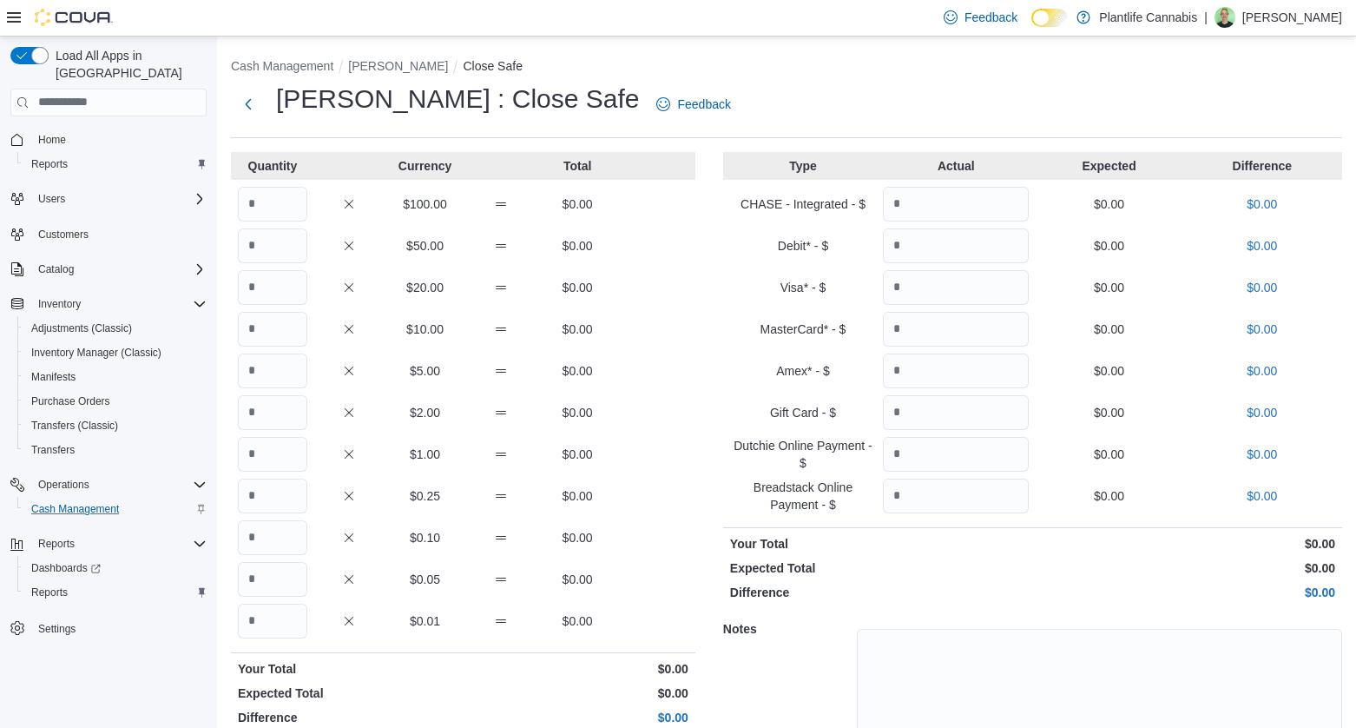
scroll to position [96, 0]
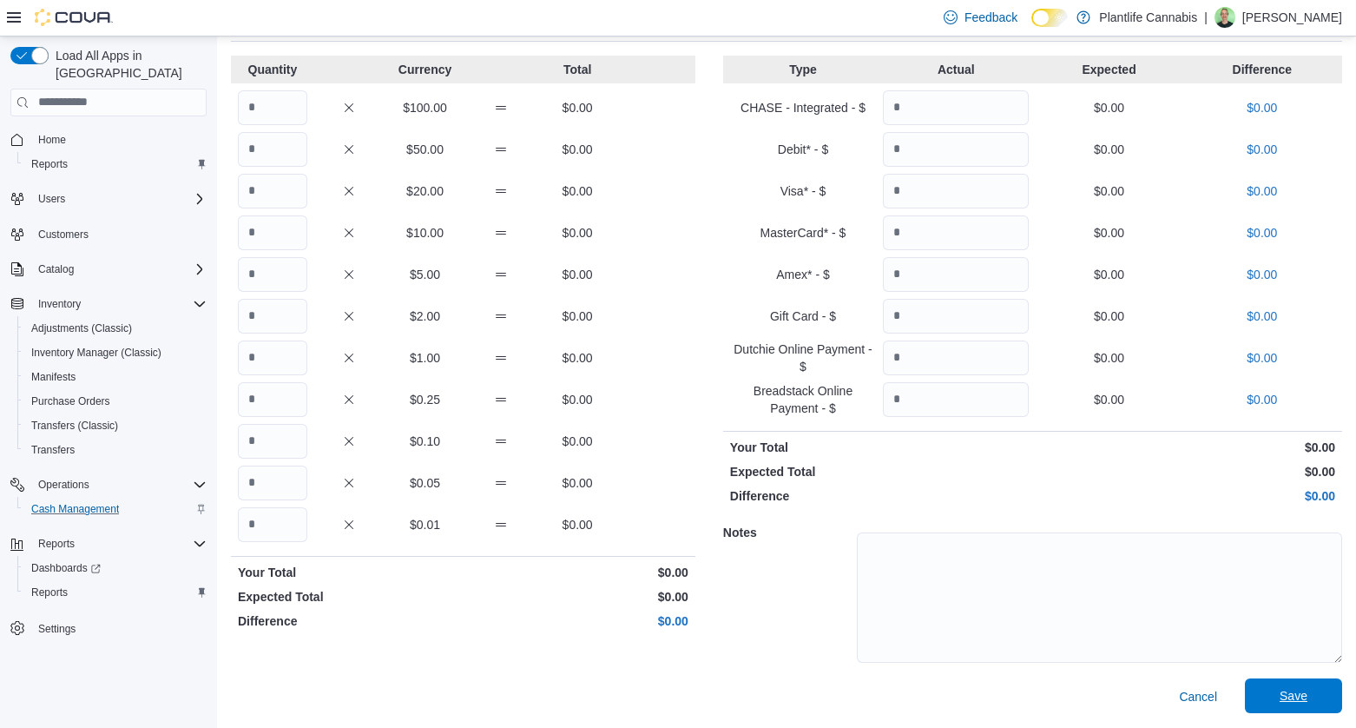
click at [1303, 700] on span "Save" at bounding box center [1294, 695] width 28 height 17
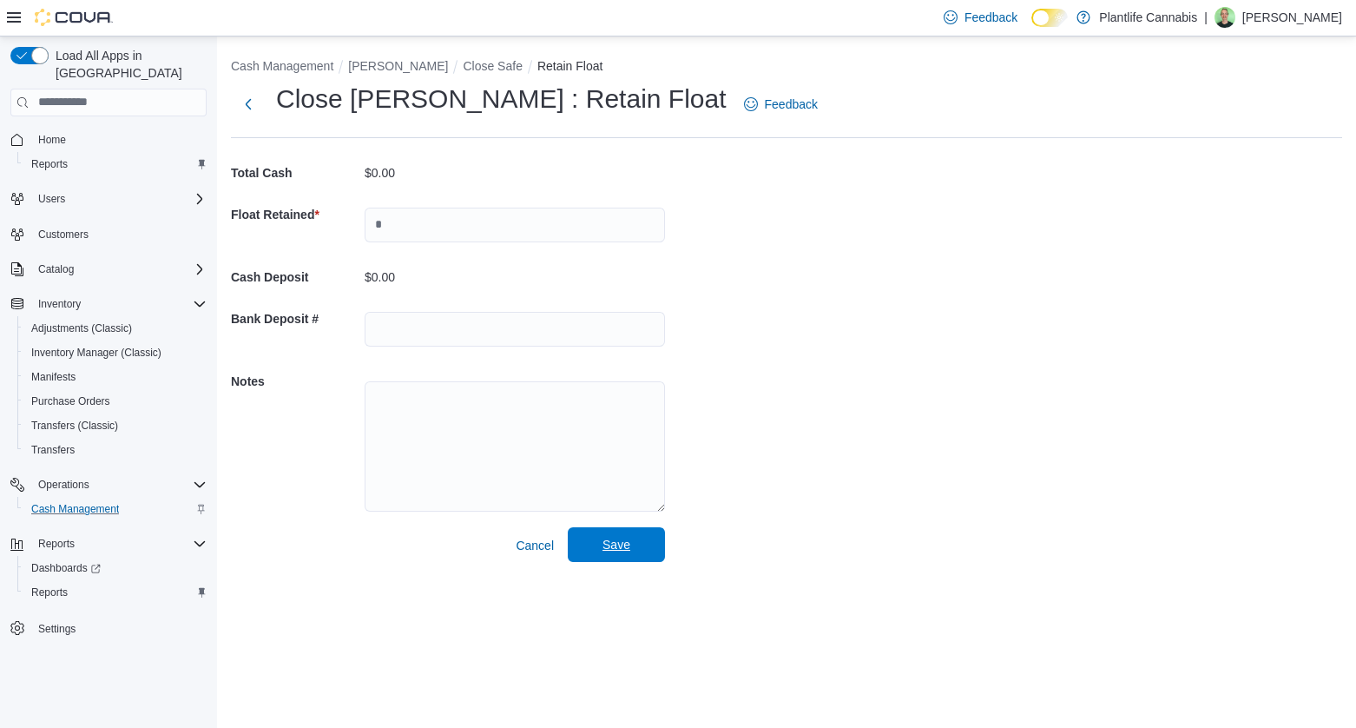
click at [663, 555] on button "Save" at bounding box center [616, 544] width 97 height 35
